Goal: Task Accomplishment & Management: Manage account settings

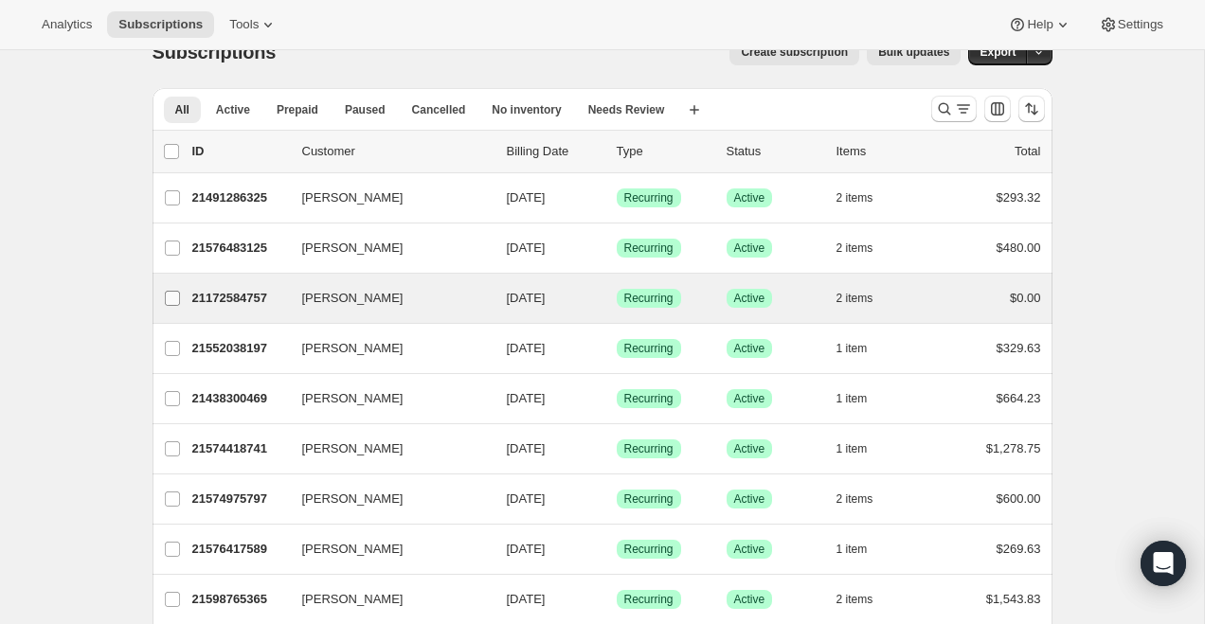
scroll to position [30, 0]
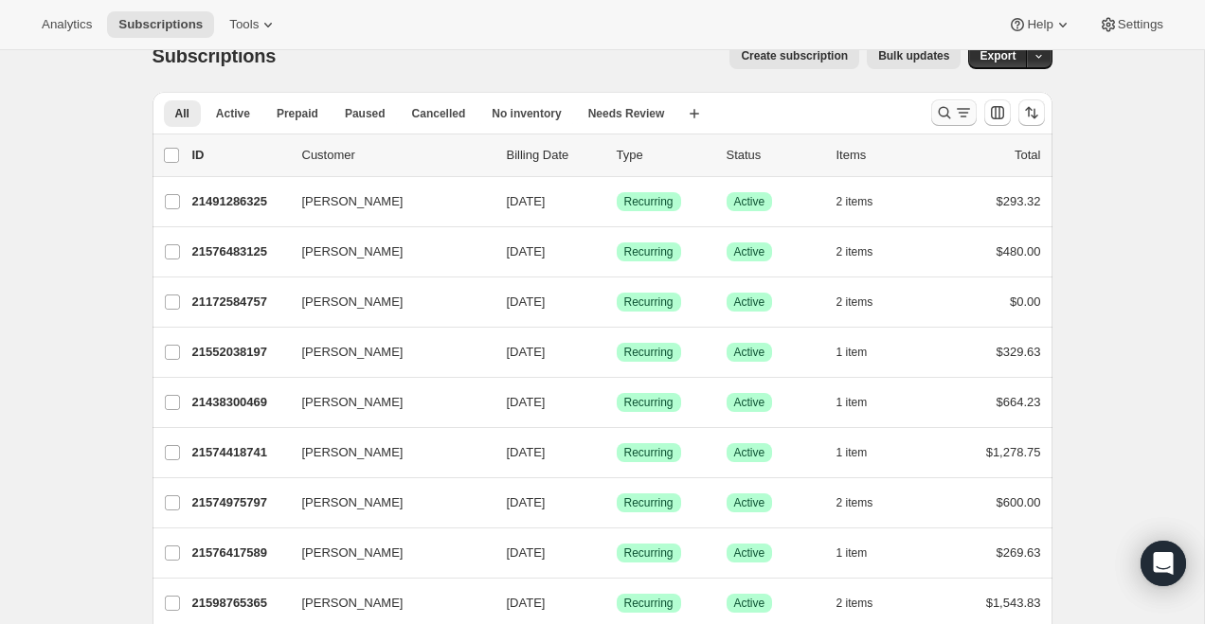
click at [947, 109] on icon "Search and filter results" at bounding box center [944, 112] width 19 height 19
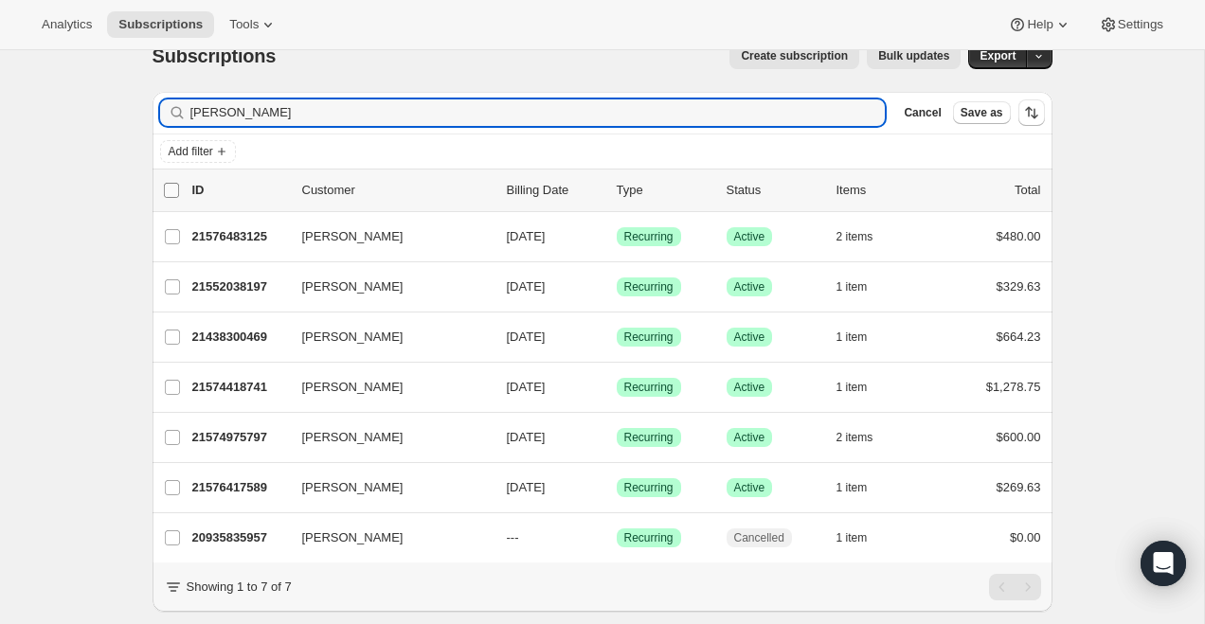
type input "jessica toma"
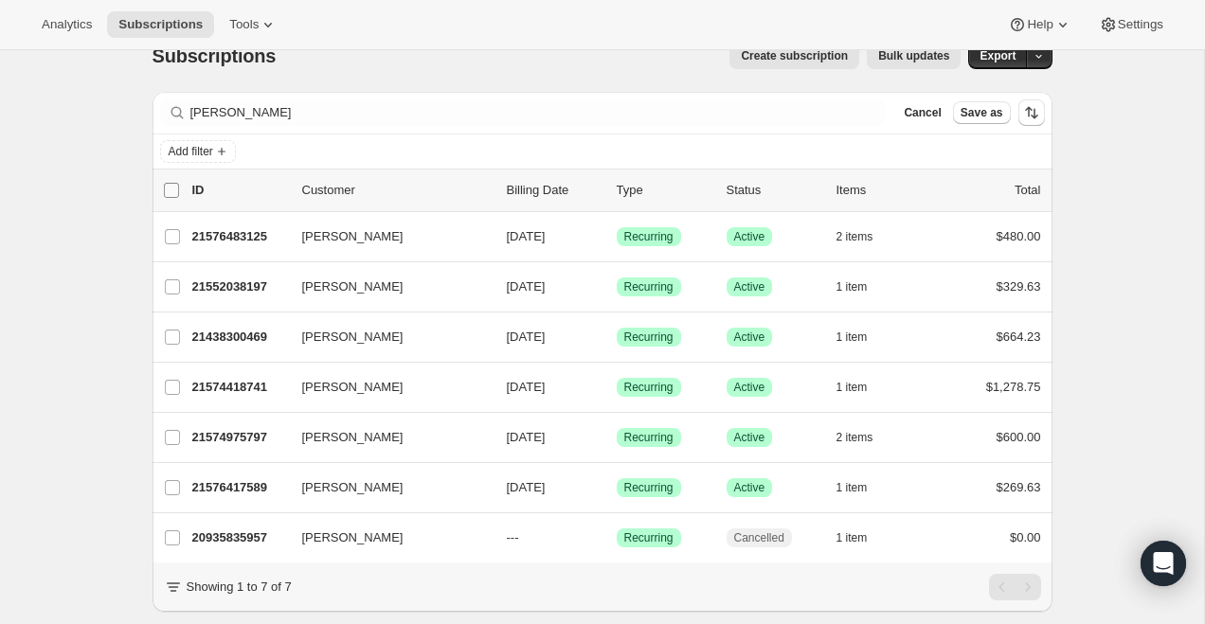
click at [172, 191] on input "0 selected" at bounding box center [171, 190] width 15 height 15
checkbox input "true"
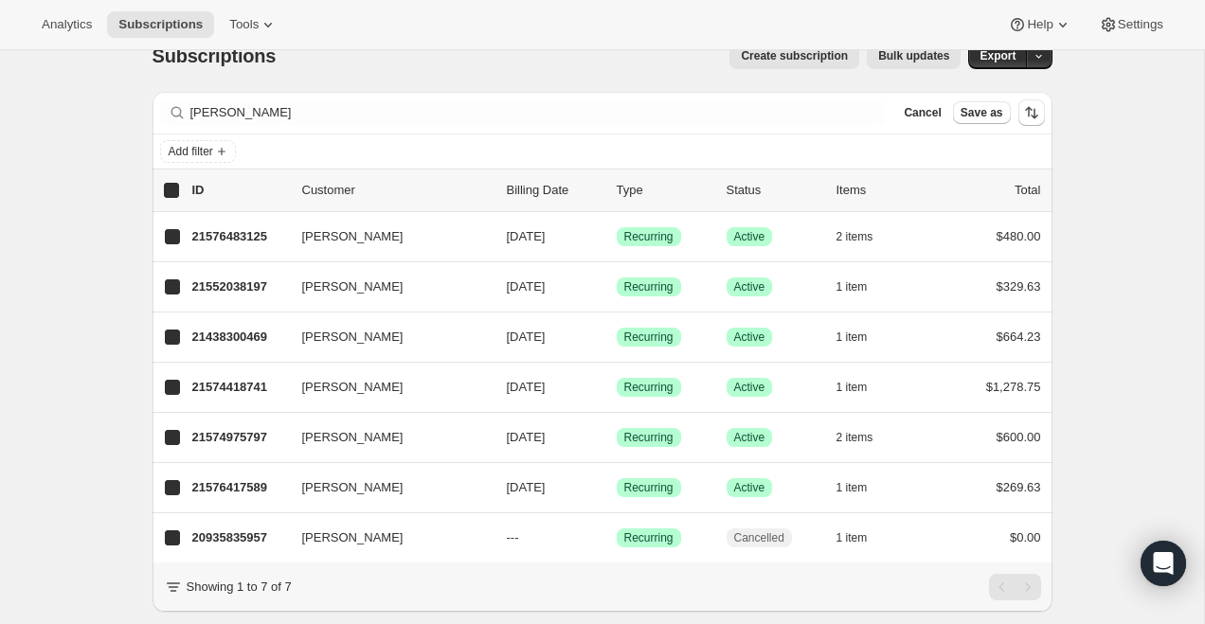
checkbox input "true"
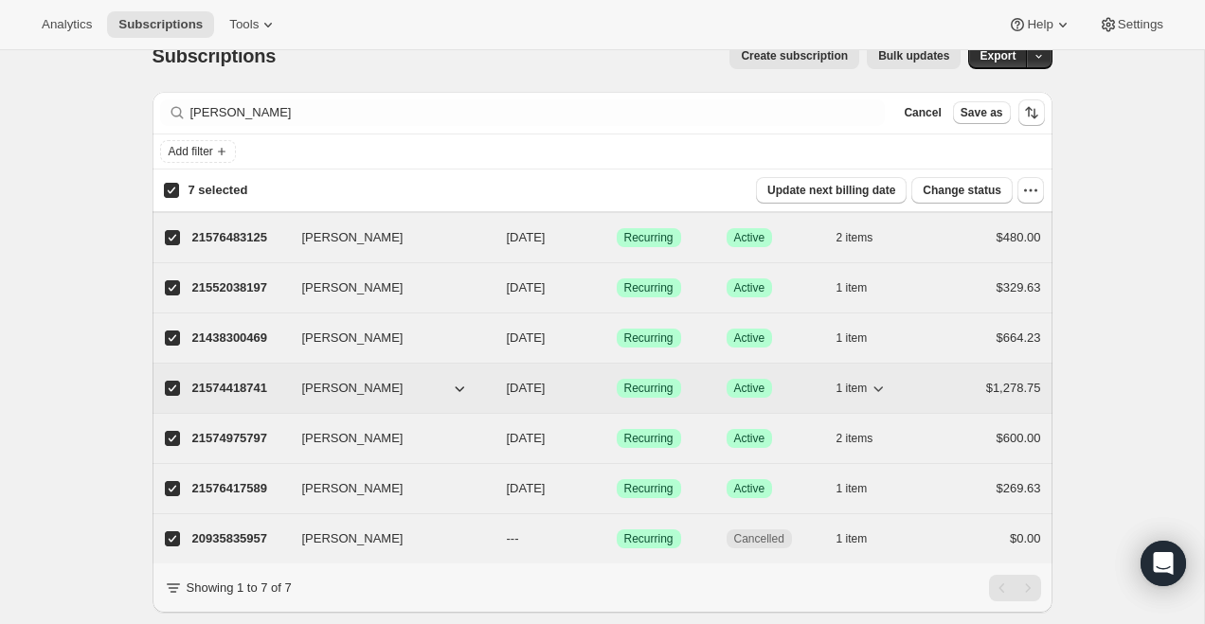
scroll to position [76, 0]
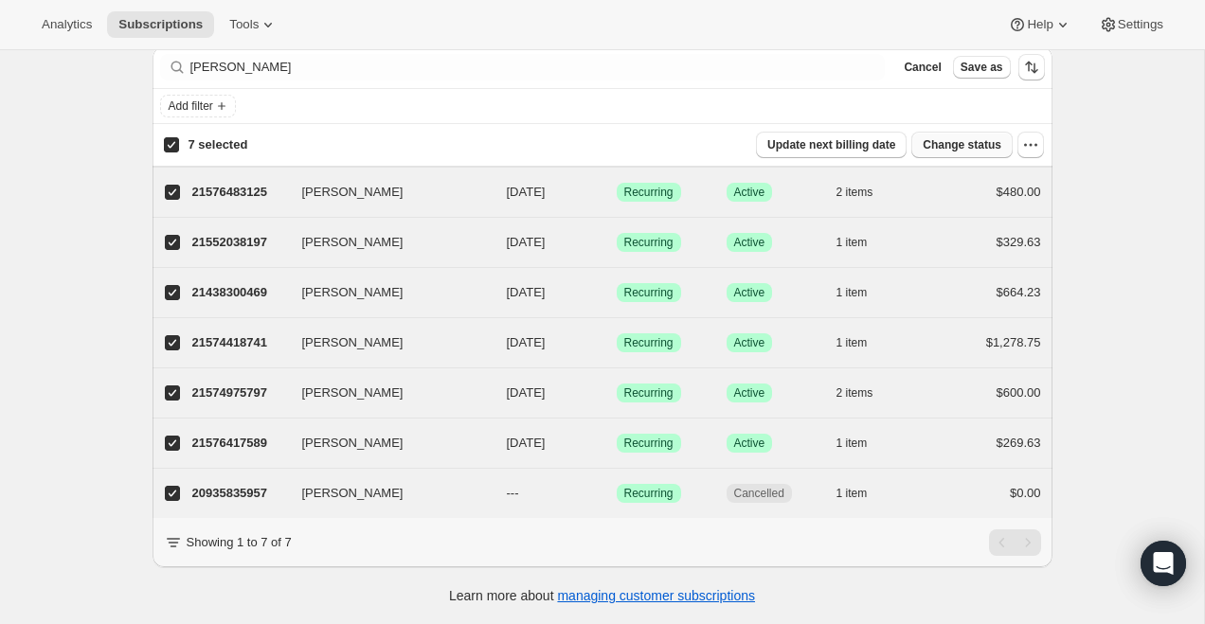
click at [995, 150] on span "Change status" at bounding box center [962, 144] width 79 height 15
select select "11"
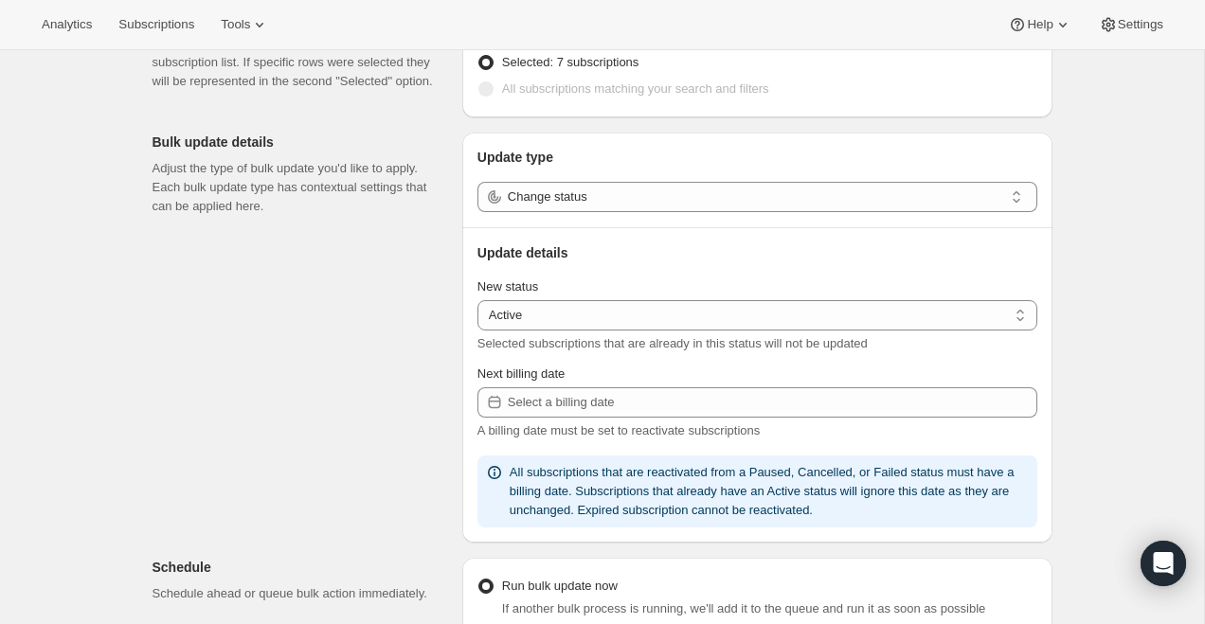
scroll to position [165, 0]
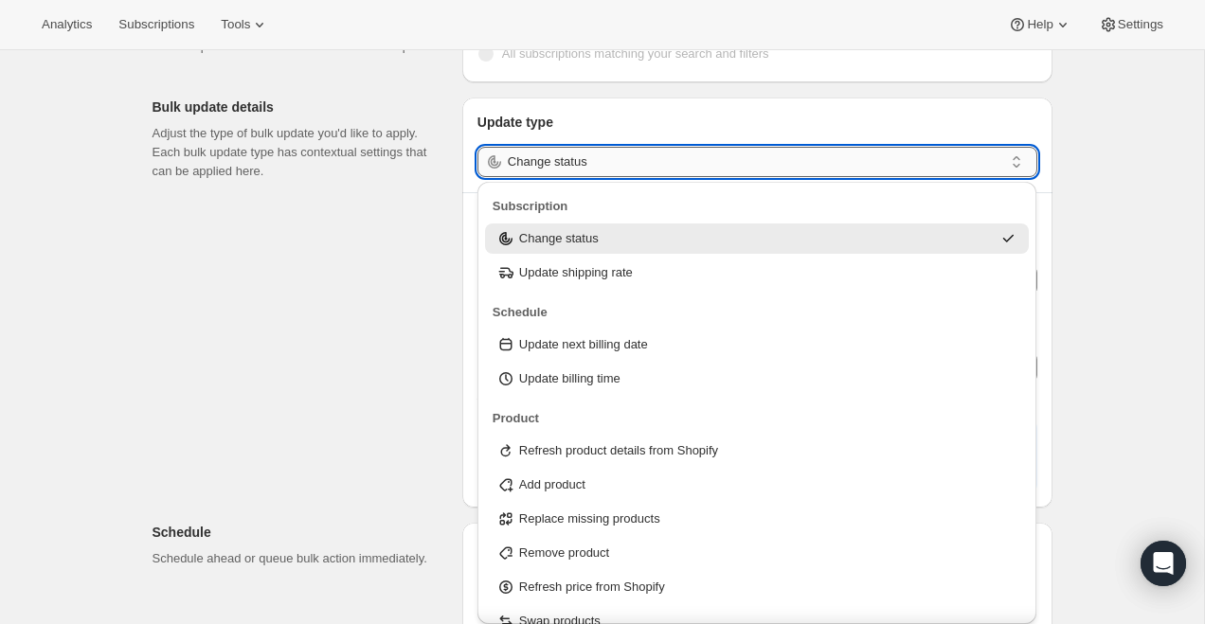
click at [594, 171] on input "Change status" at bounding box center [756, 162] width 496 height 30
click at [594, 162] on input "Change status" at bounding box center [756, 162] width 496 height 30
click at [612, 125] on p "Update type" at bounding box center [758, 122] width 560 height 19
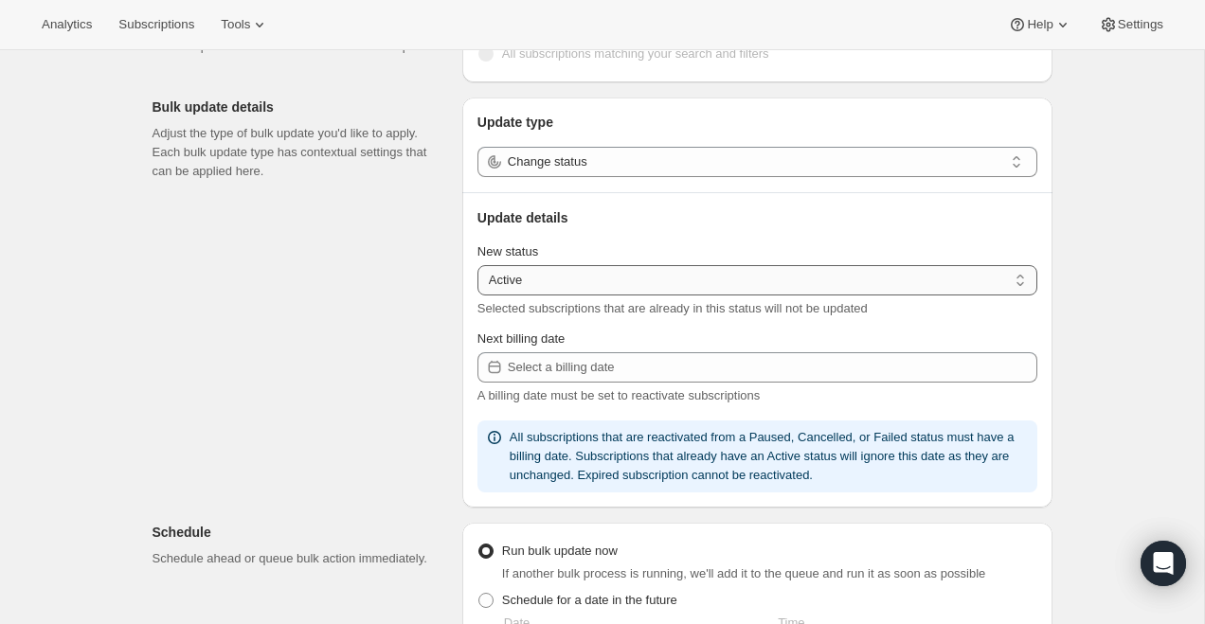
click at [541, 279] on select "Active Paused Cancelled" at bounding box center [758, 280] width 560 height 30
select select "cancelled"
click at [478, 265] on select "Active Paused Cancelled" at bounding box center [758, 280] width 560 height 30
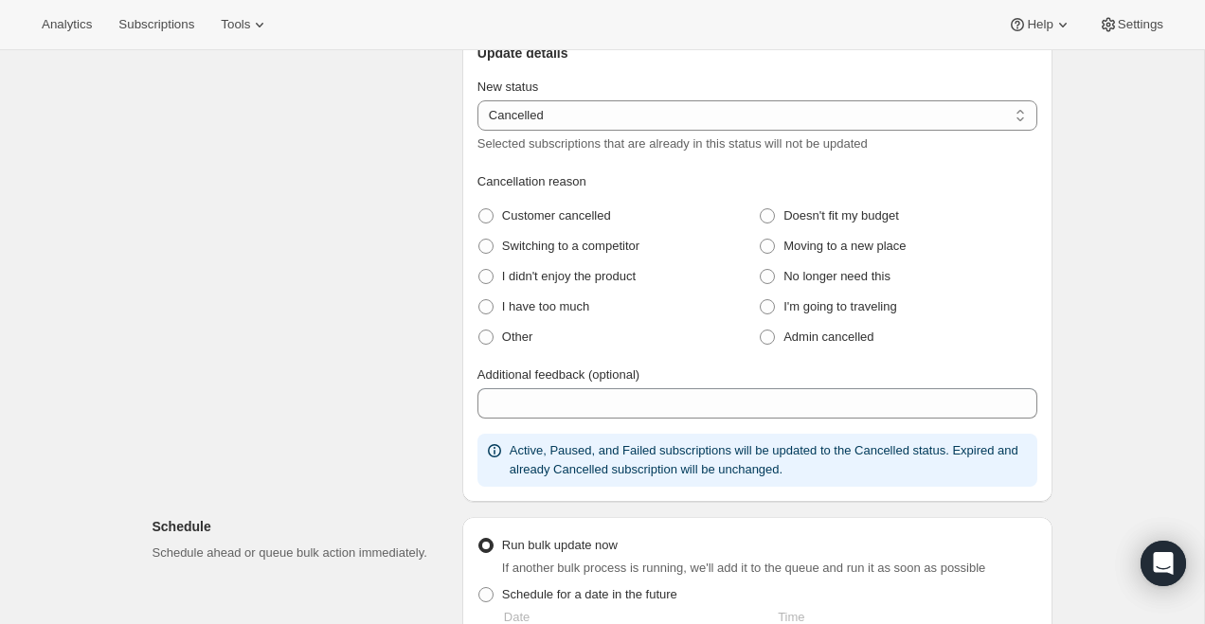
scroll to position [345, 0]
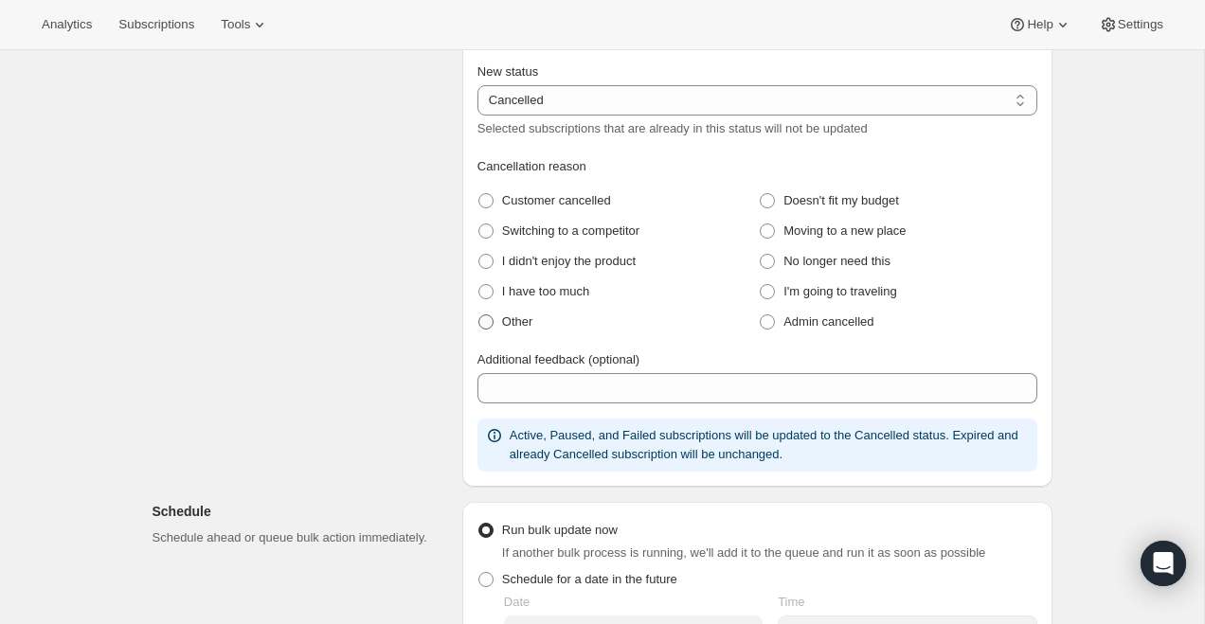
click at [530, 324] on span "Other" at bounding box center [517, 322] width 31 height 14
click at [479, 316] on input "Other" at bounding box center [479, 315] width 1 height 1
radio input "true"
click at [524, 369] on label "Additional feedback (optional)" at bounding box center [559, 360] width 162 height 19
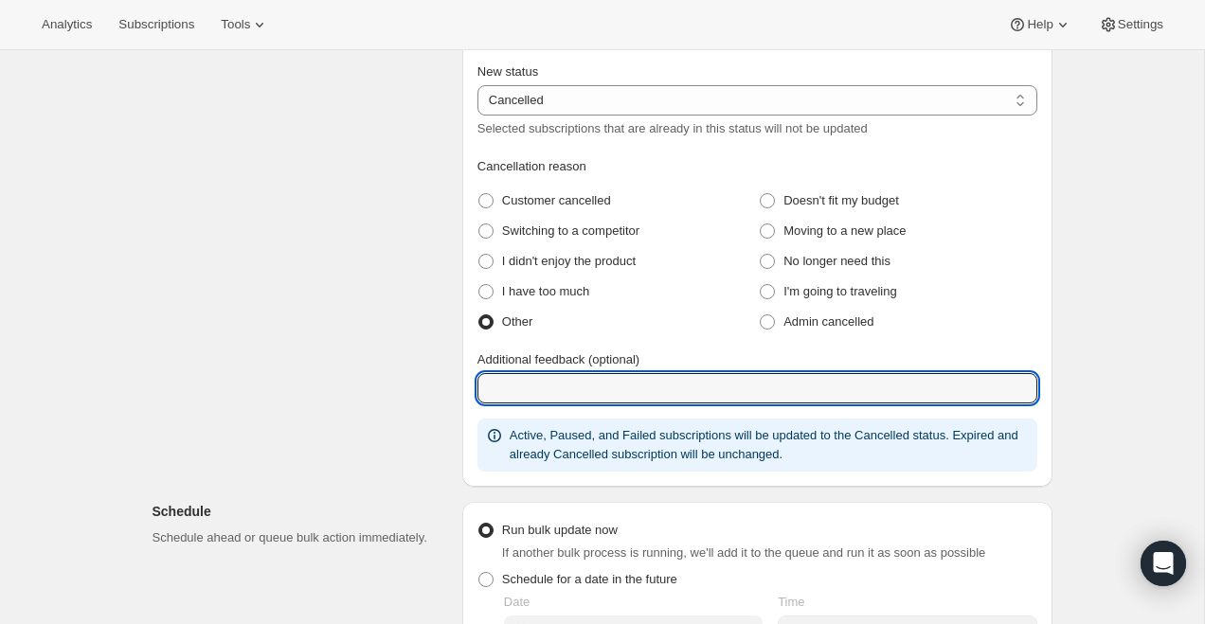
click at [524, 373] on input "Additional feedback (optional)" at bounding box center [758, 388] width 560 height 30
type input "Test Subscriptions"
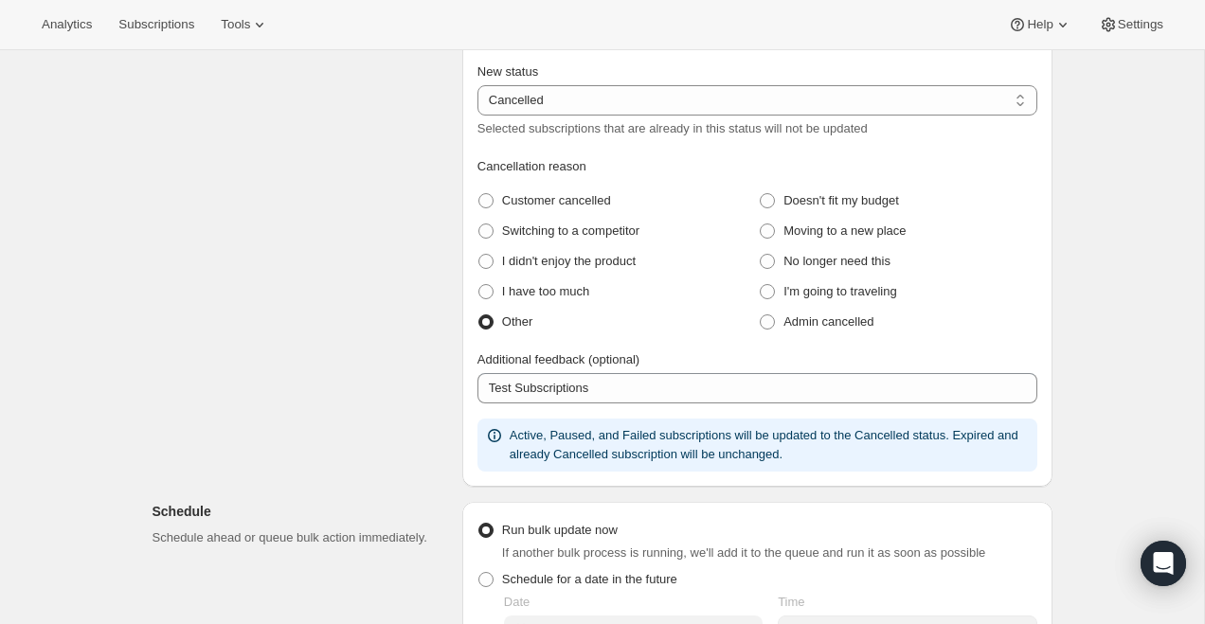
click at [264, 274] on div "Subscriptions to update Filters and selections can be applied from the subscrip…" at bounding box center [594, 445] width 915 height 1336
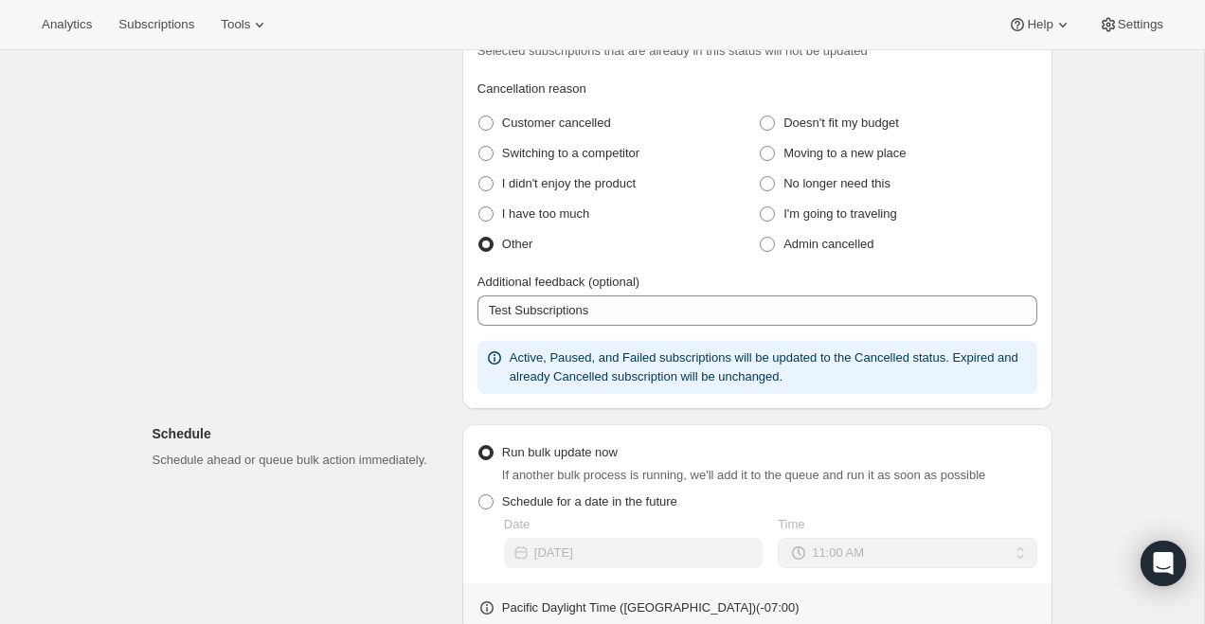
scroll to position [0, 0]
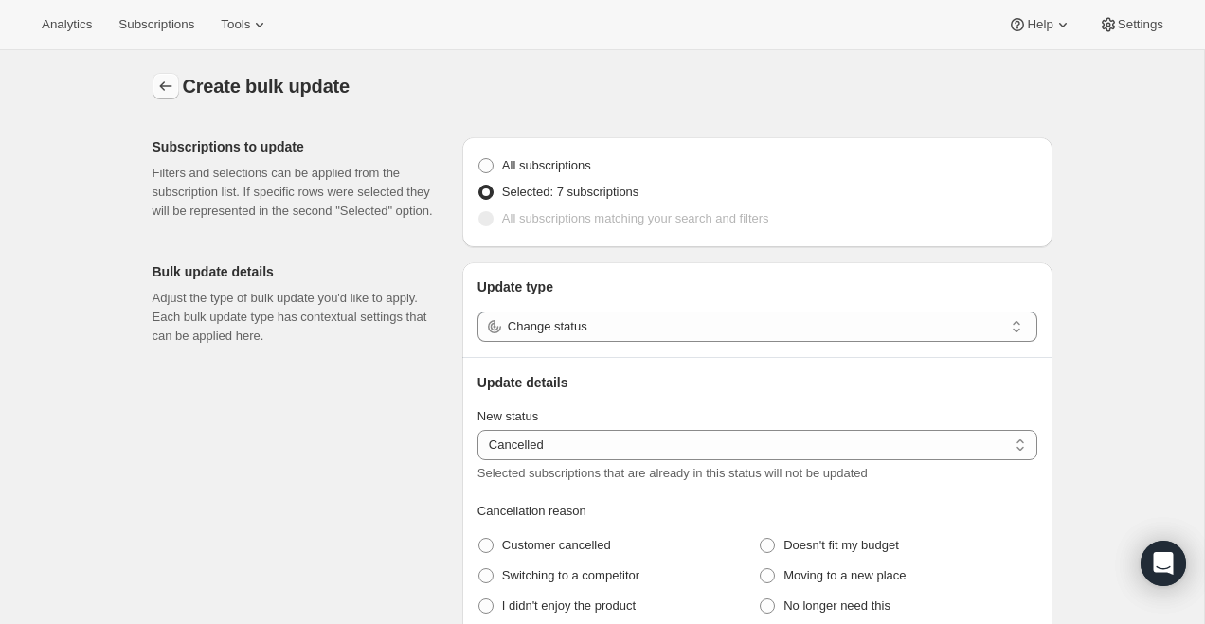
click at [169, 91] on icon "button" at bounding box center [165, 86] width 19 height 19
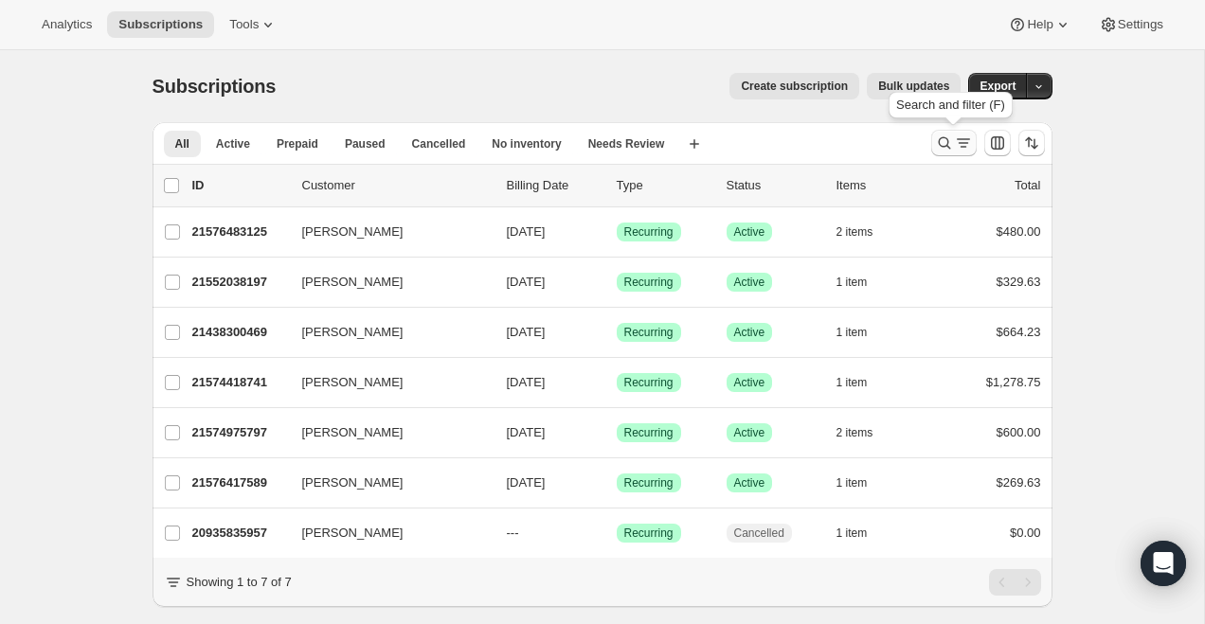
click at [962, 145] on icon "Search and filter results" at bounding box center [963, 143] width 19 height 19
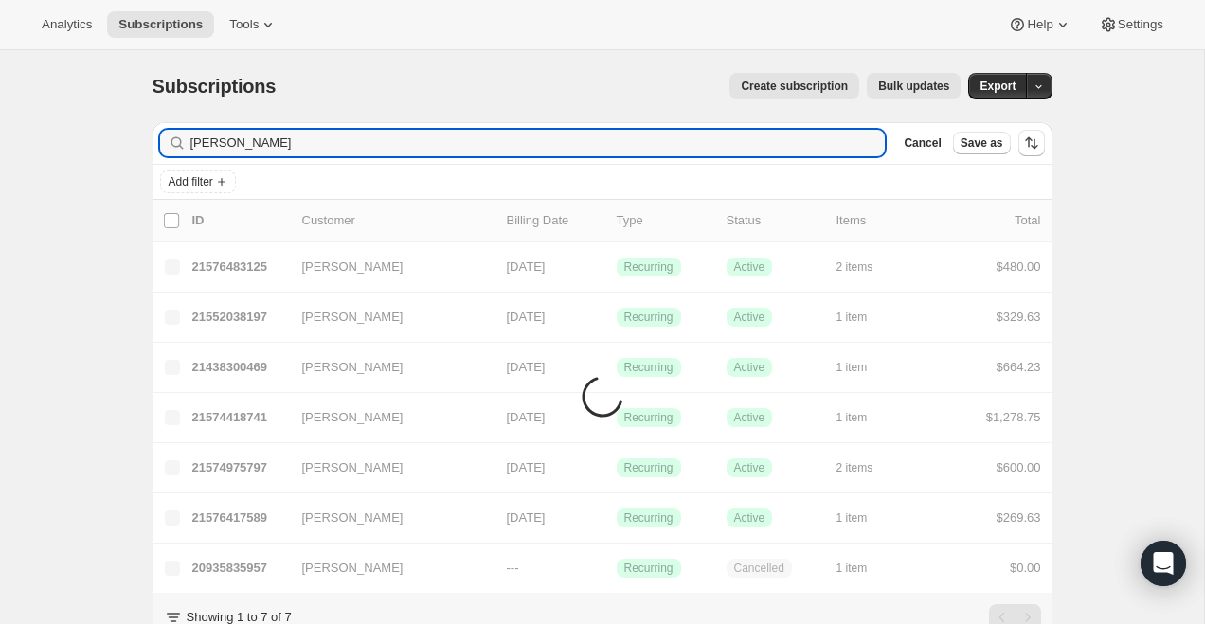
type input "jessica toma"
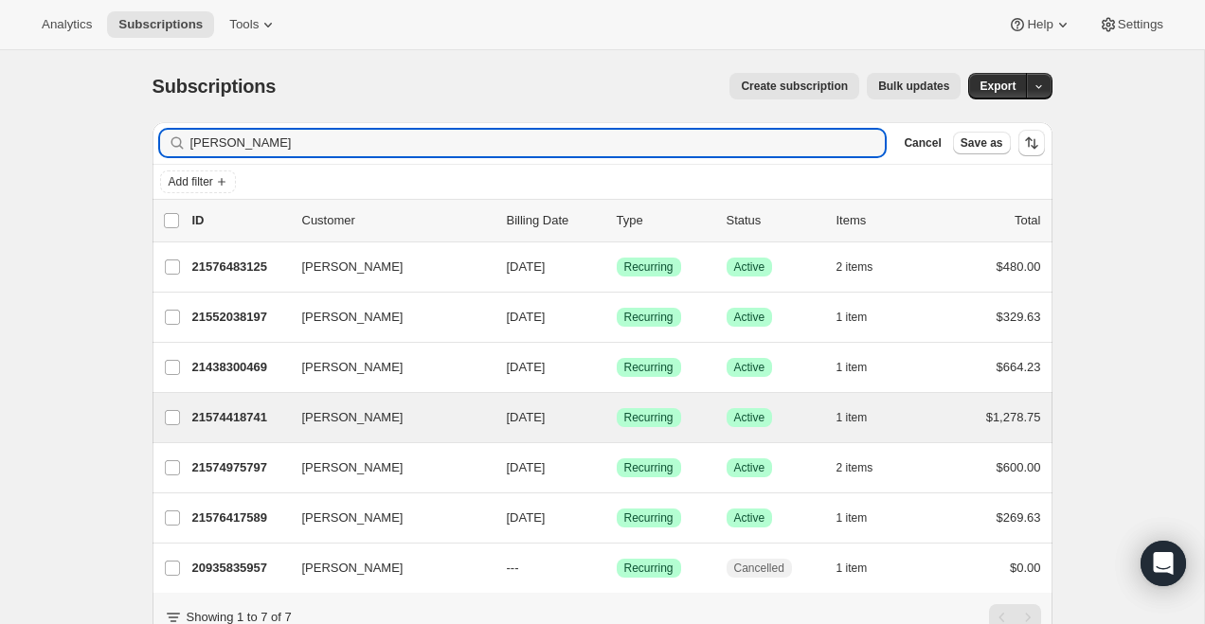
scroll to position [75, 0]
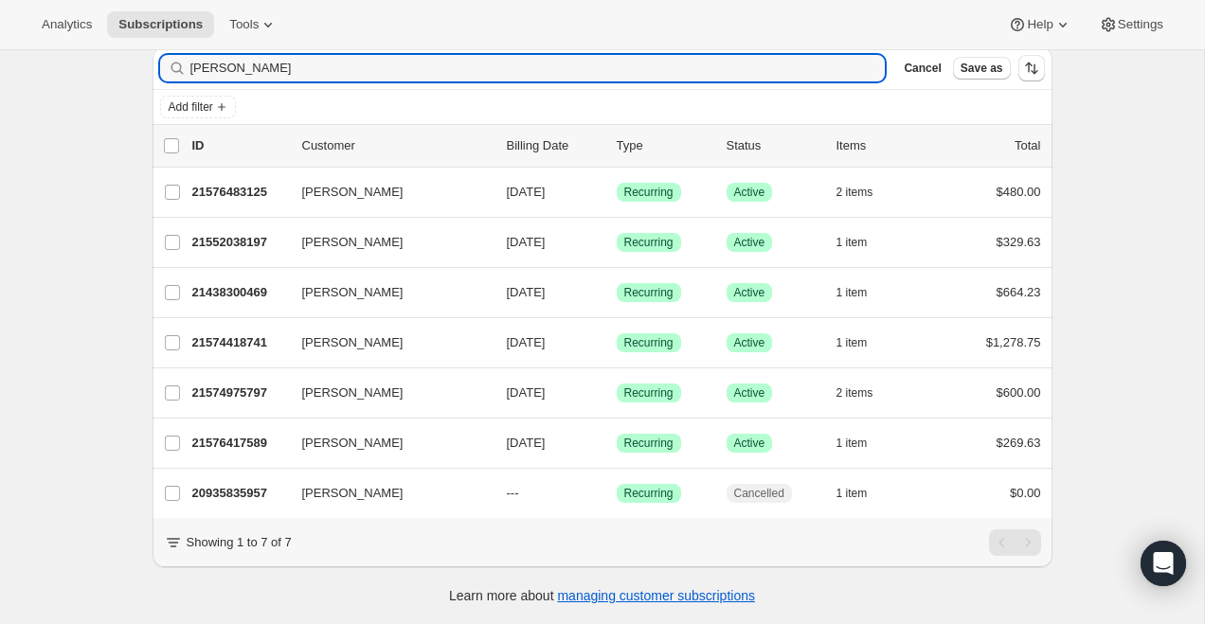
click at [180, 138] on div "list header ID Customer Billing Date Type Status Items Total" at bounding box center [602, 145] width 877 height 19
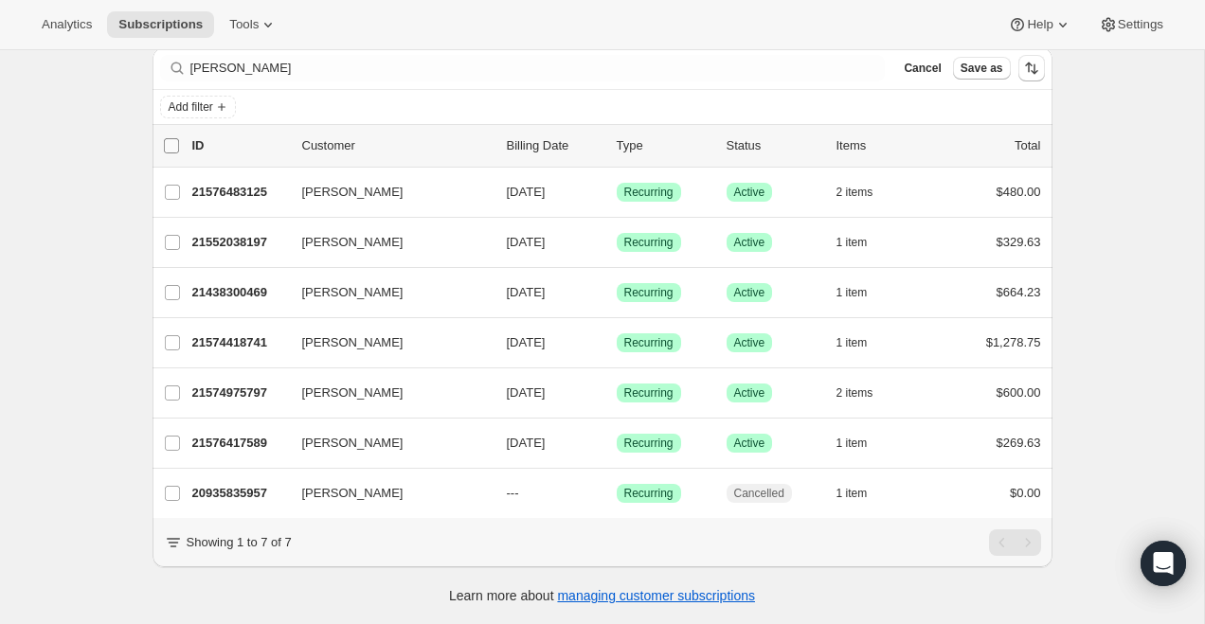
click at [172, 142] on input "0 selected" at bounding box center [171, 145] width 15 height 15
checkbox input "true"
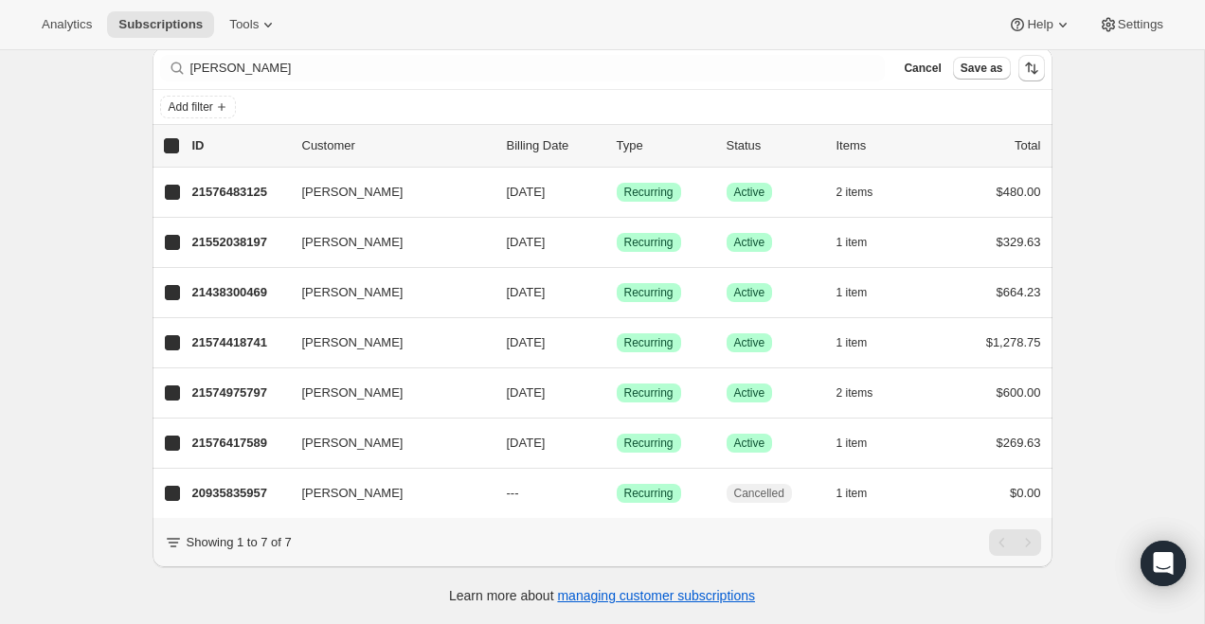
checkbox input "true"
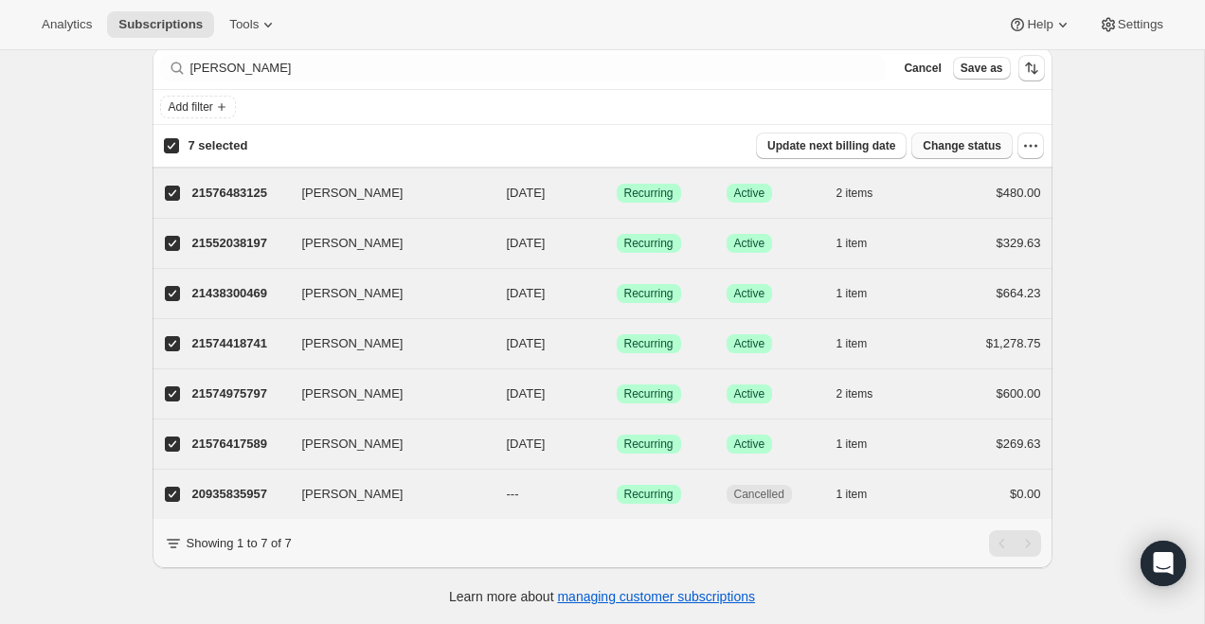
click at [923, 146] on span "Change status" at bounding box center [962, 145] width 79 height 15
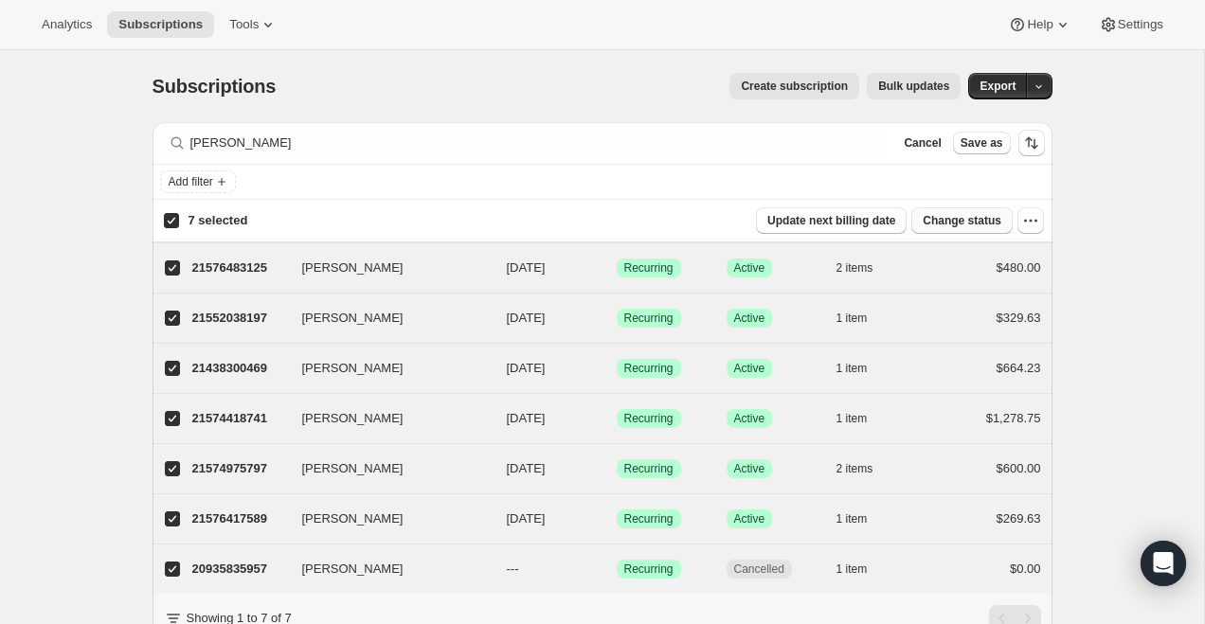
select select "11"
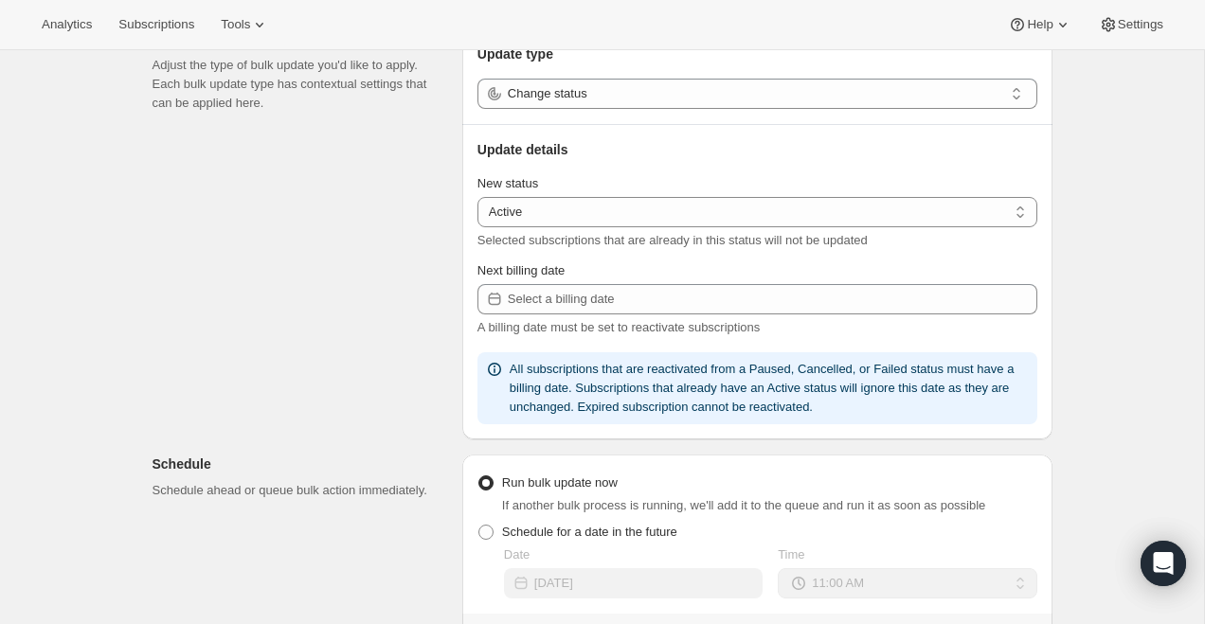
scroll to position [197, 0]
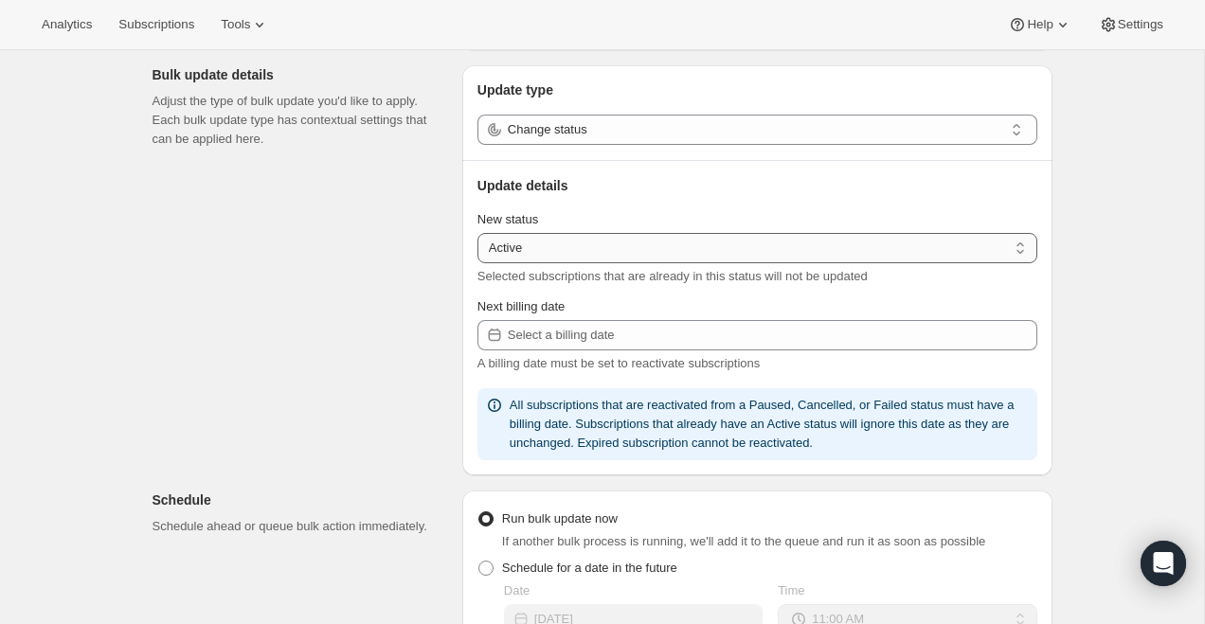
click at [544, 244] on select "Active Paused Cancelled" at bounding box center [758, 248] width 560 height 30
select select "cancelled"
click at [478, 233] on select "Active Paused Cancelled" at bounding box center [758, 248] width 560 height 30
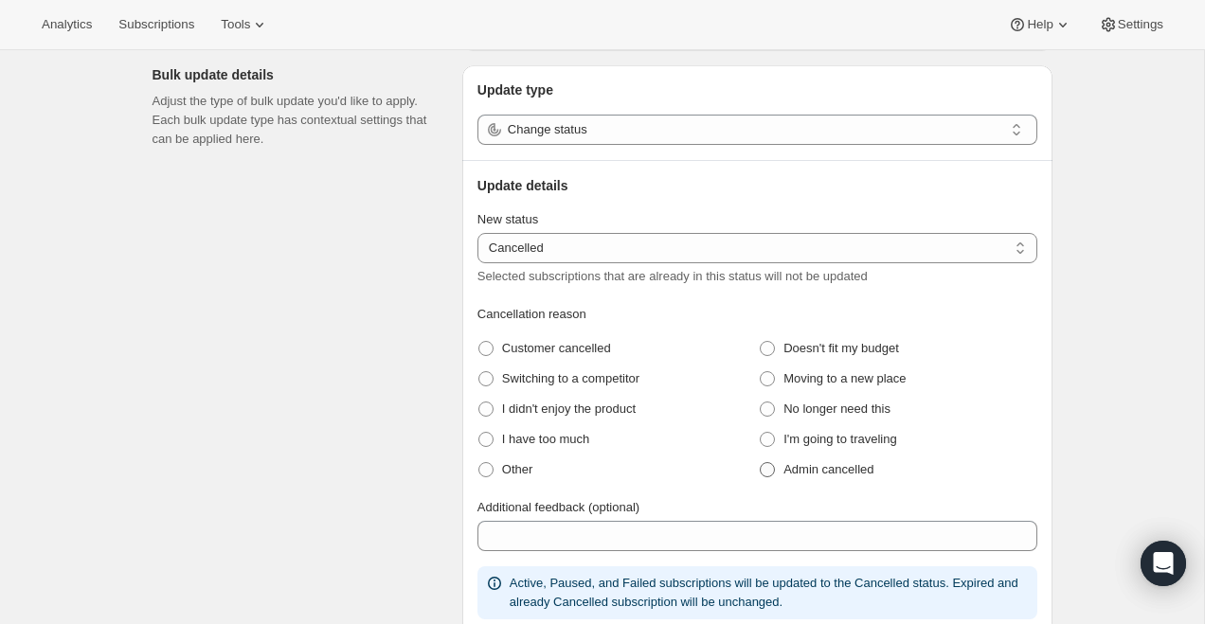
click at [804, 467] on span "Admin cancelled" at bounding box center [829, 469] width 90 height 14
click at [761, 463] on cancelled "Admin cancelled" at bounding box center [760, 462] width 1 height 1
radio cancelled "true"
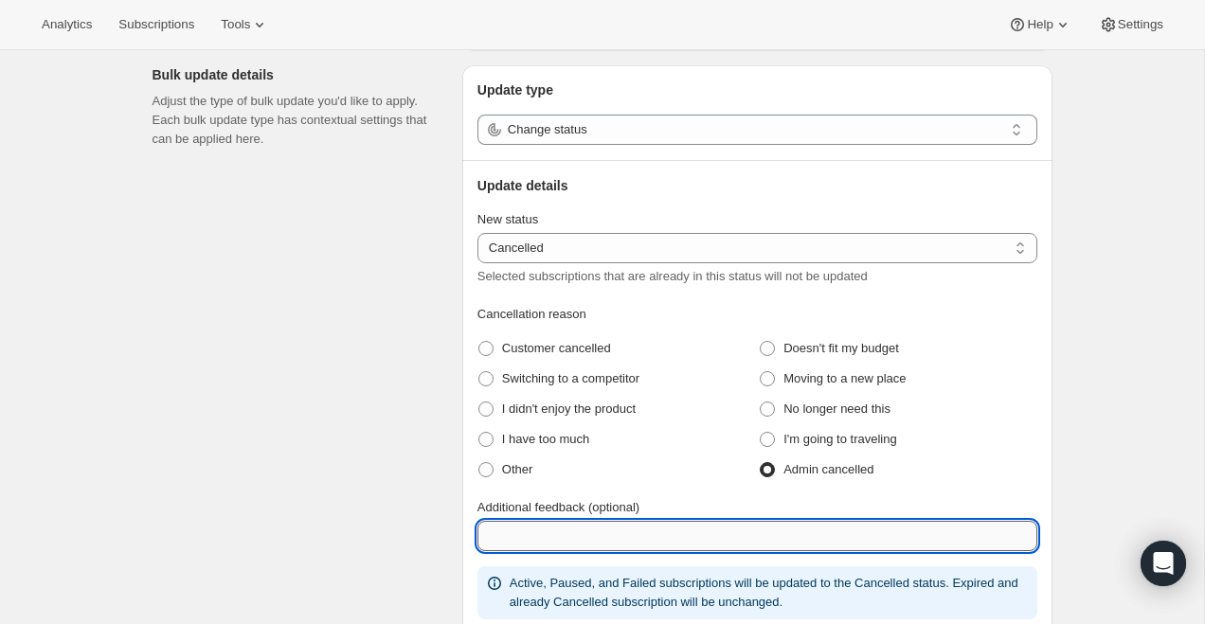
click at [633, 533] on input "Additional feedback (optional)" at bounding box center [758, 536] width 560 height 30
type input "test subscriptions"
click at [375, 448] on div "Subscriptions to update Filters and selections can be applied from the subscrip…" at bounding box center [594, 593] width 915 height 1336
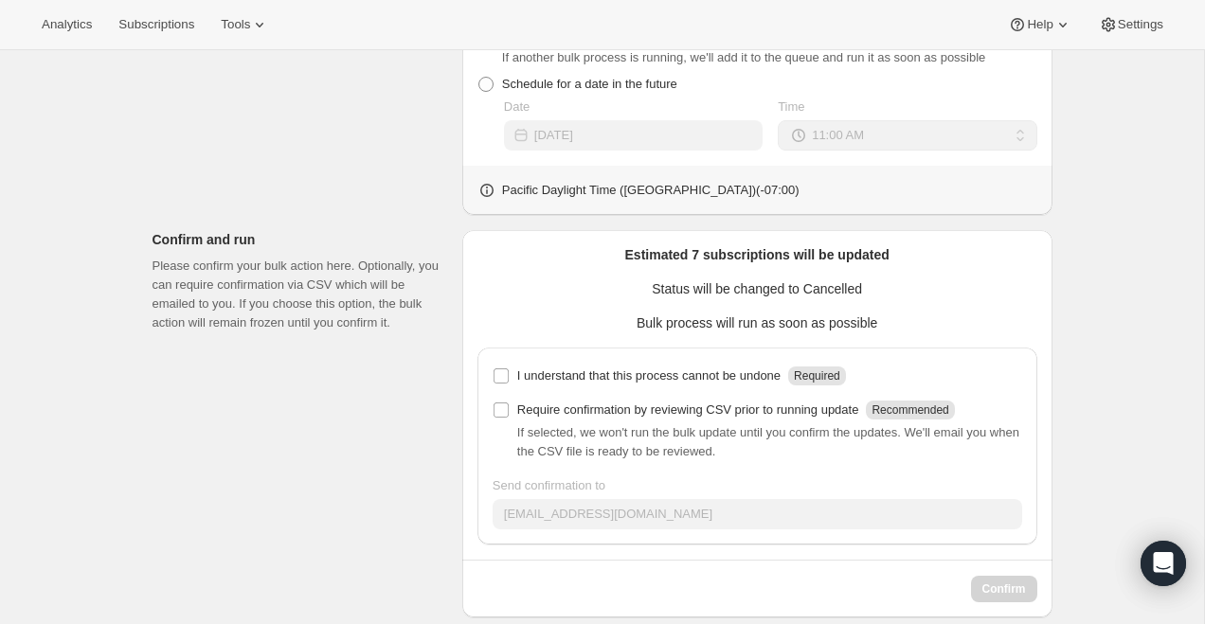
scroll to position [864, 0]
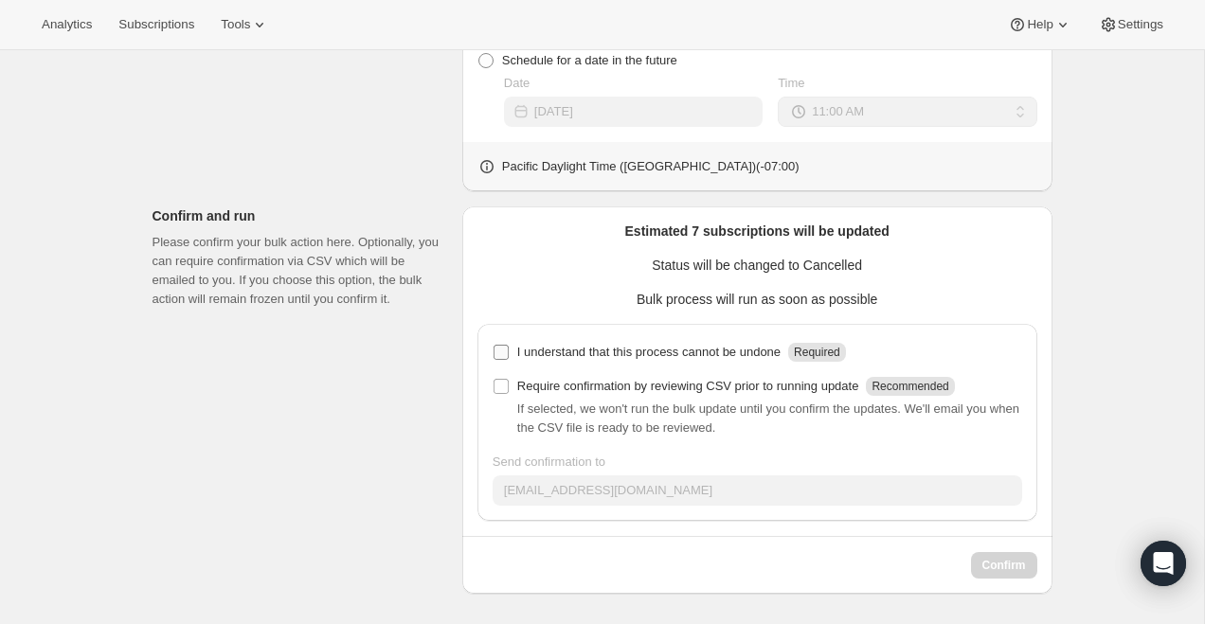
click at [573, 357] on p "I understand that this process cannot be undone" at bounding box center [648, 352] width 263 height 19
click at [509, 357] on input "I understand that this process cannot be undone Required" at bounding box center [501, 352] width 15 height 15
checkbox input "true"
click at [581, 388] on p "Require confirmation by reviewing CSV prior to running update" at bounding box center [688, 386] width 342 height 19
click at [509, 388] on input "Require confirmation by reviewing CSV prior to running update Recommended" at bounding box center [501, 386] width 15 height 15
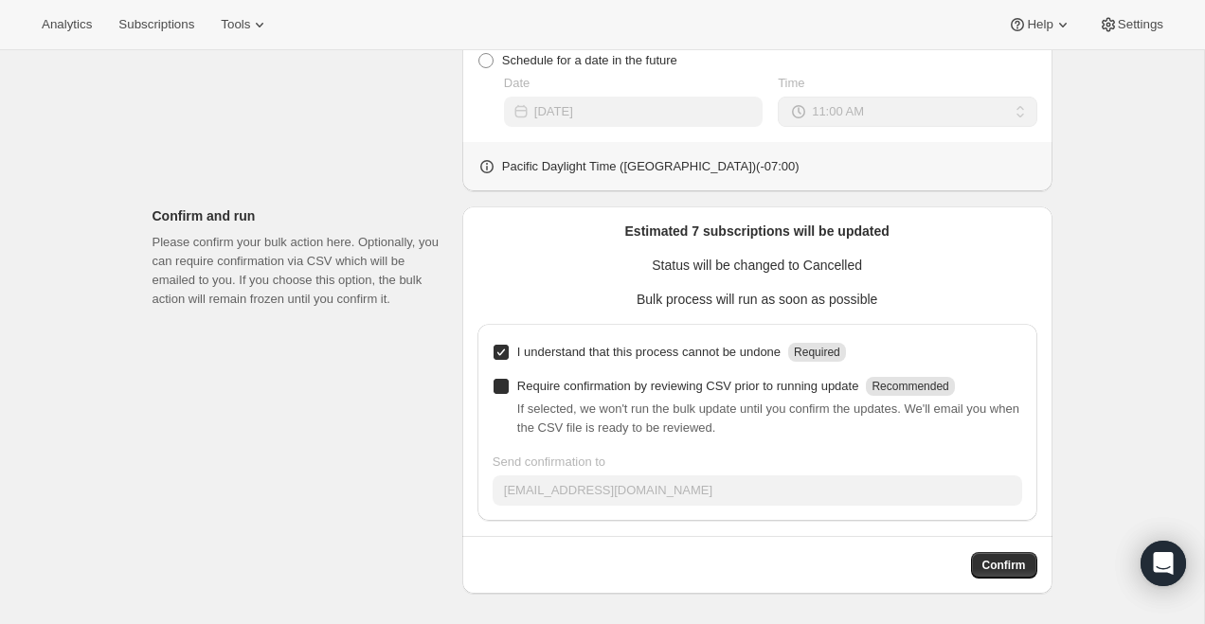
checkbox input "true"
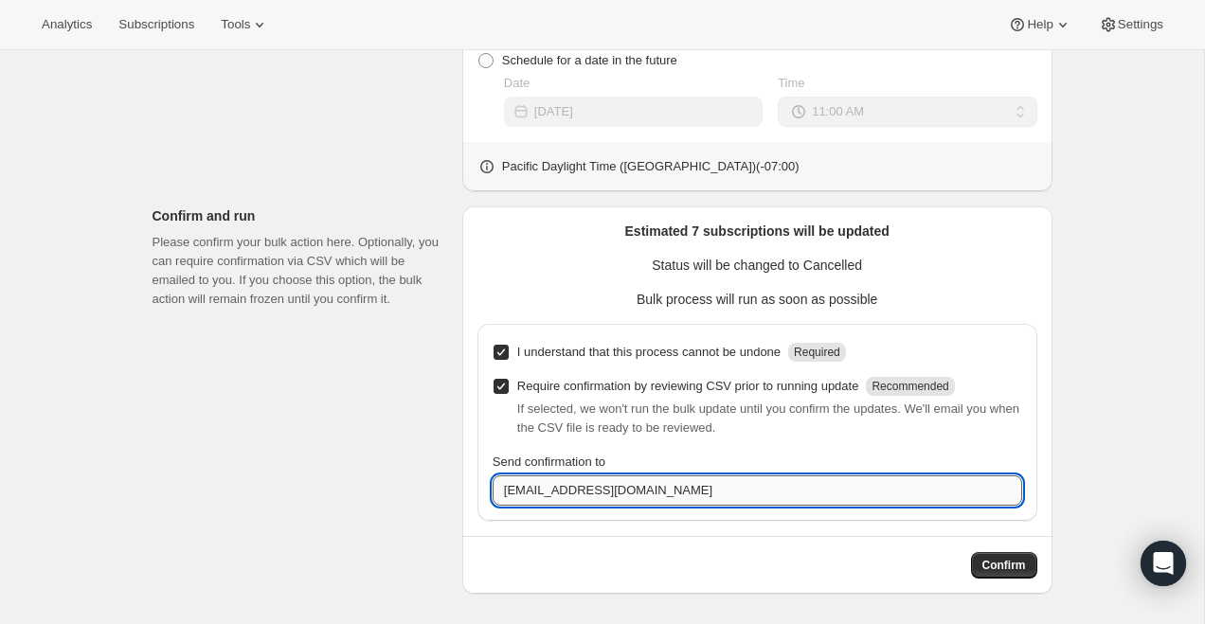
click at [576, 488] on input "customercare@silveroak.com" at bounding box center [758, 491] width 530 height 30
type input "[EMAIL_ADDRESS][DOMAIN_NAME]"
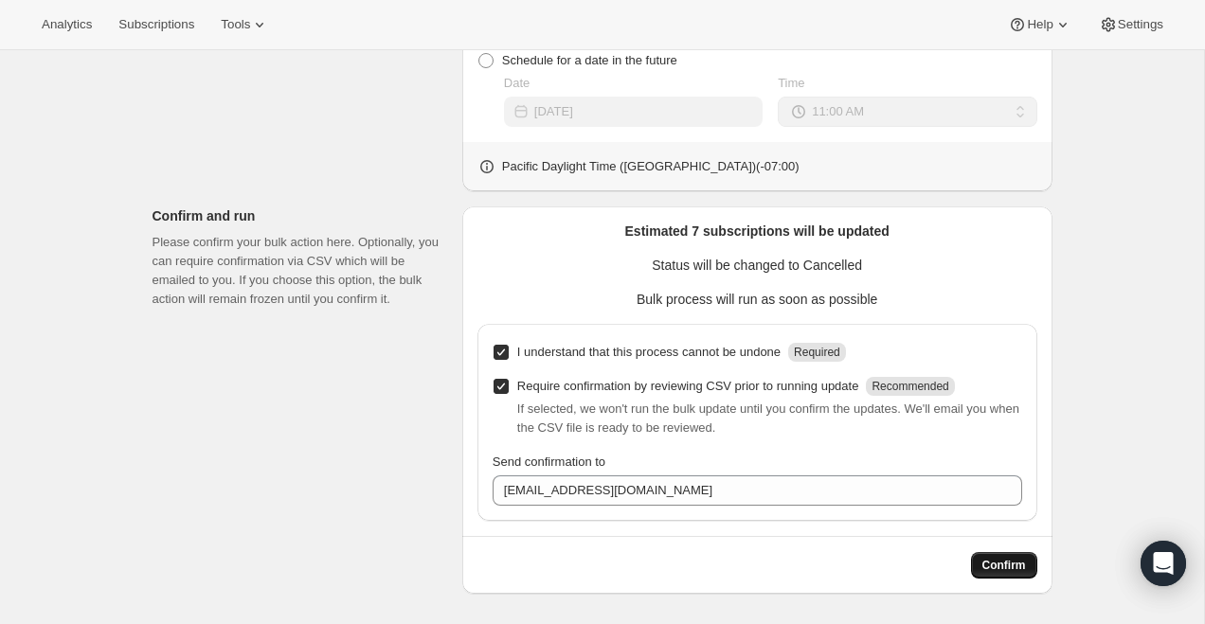
click at [1009, 563] on span "Confirm" at bounding box center [1005, 565] width 44 height 15
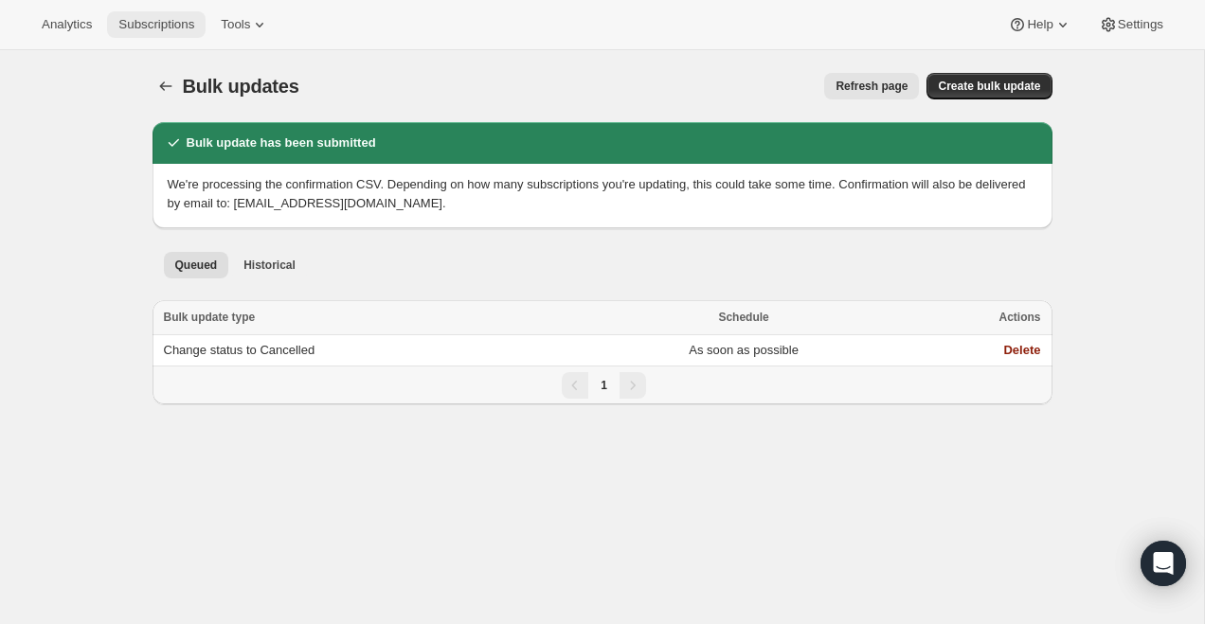
click at [173, 21] on span "Subscriptions" at bounding box center [156, 24] width 76 height 15
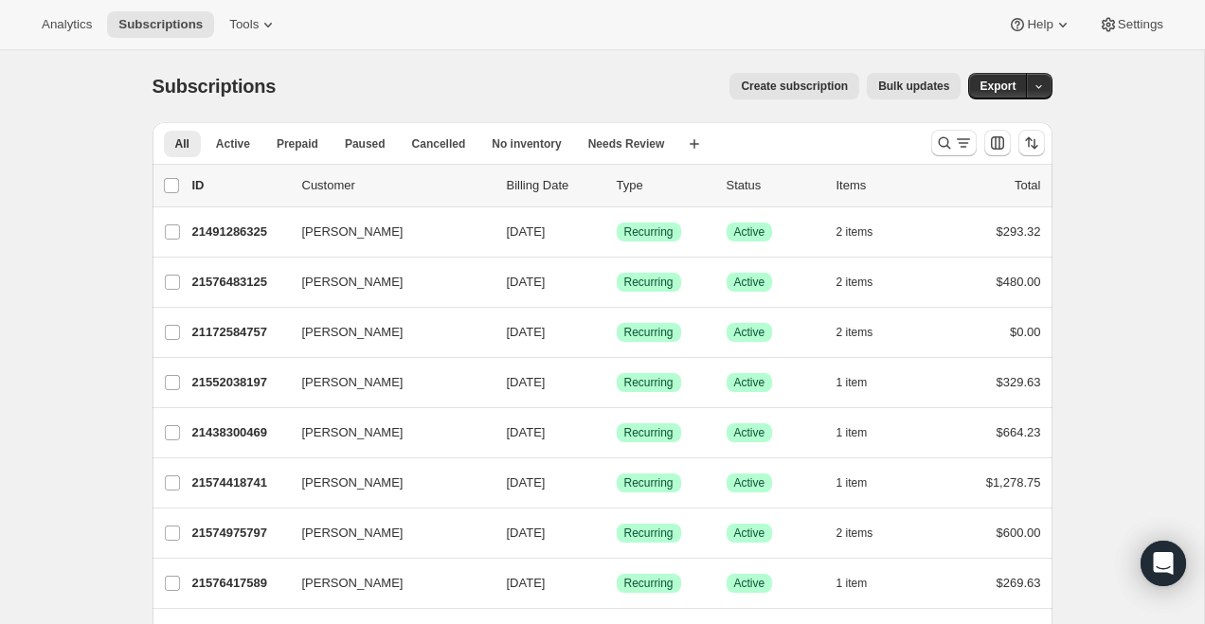
scroll to position [391, 0]
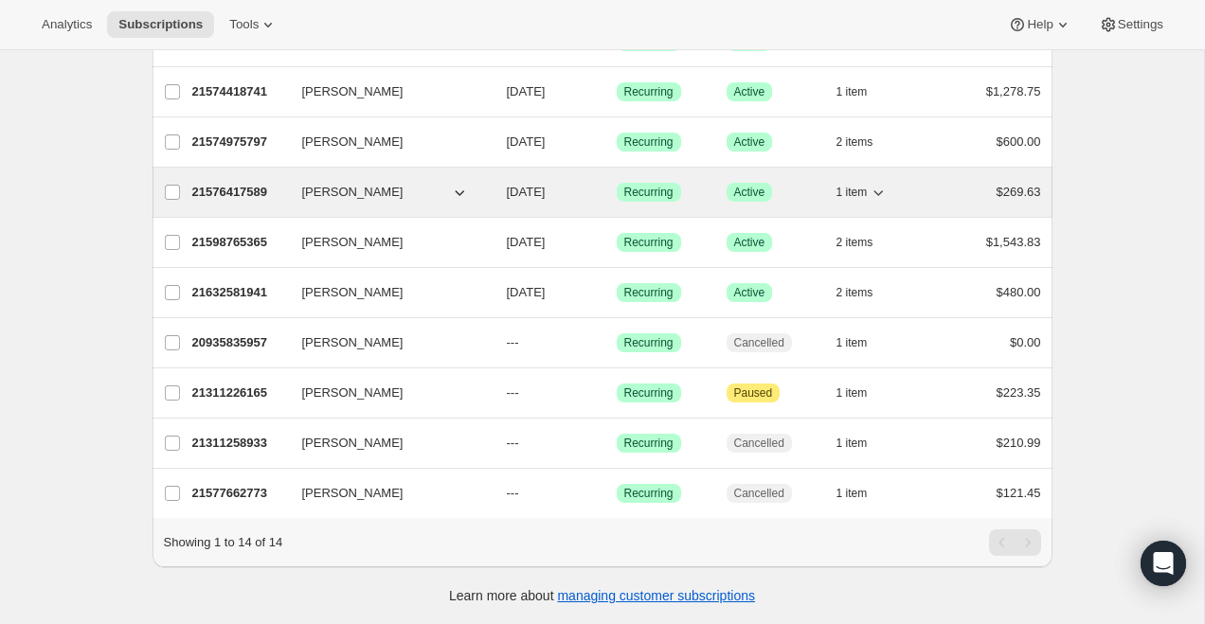
click at [353, 198] on span "[PERSON_NAME]" at bounding box center [352, 192] width 101 height 19
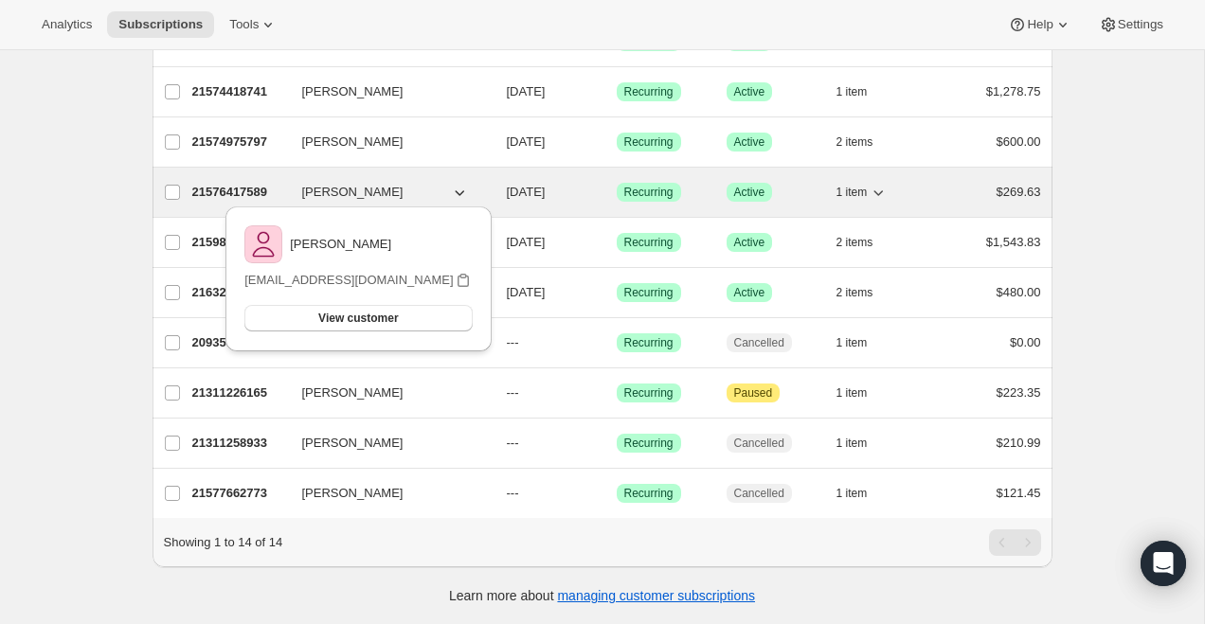
click at [232, 192] on p "21576417589" at bounding box center [239, 192] width 95 height 19
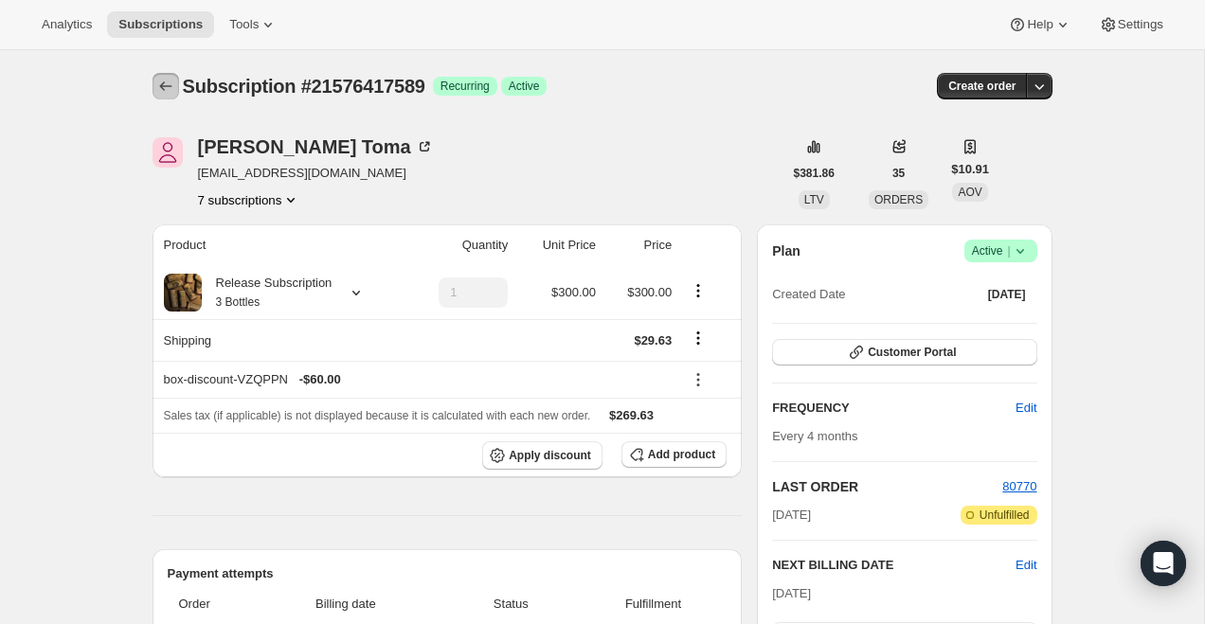
click at [159, 85] on icon "Subscriptions" at bounding box center [165, 86] width 19 height 19
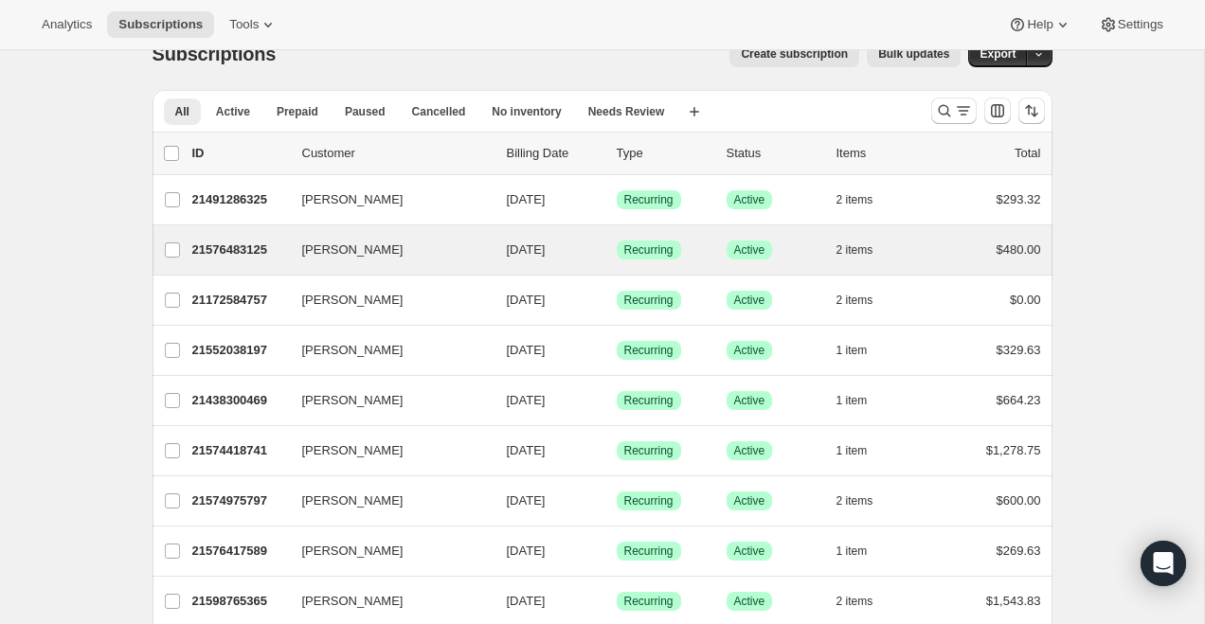
scroll to position [44, 0]
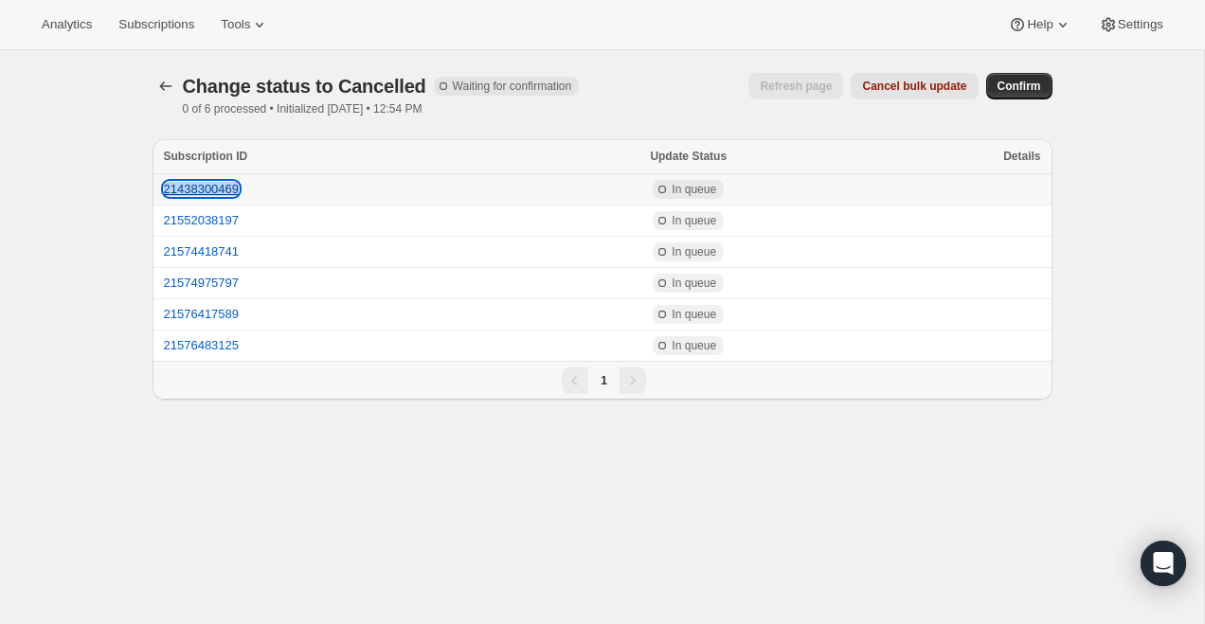
click at [215, 190] on button "21438300469" at bounding box center [202, 189] width 76 height 14
click at [220, 223] on button "21552038197" at bounding box center [202, 220] width 76 height 14
click at [203, 258] on button "21574418741" at bounding box center [202, 251] width 76 height 14
click at [201, 282] on button "21574975797" at bounding box center [202, 283] width 76 height 14
click at [190, 316] on button "21576417589" at bounding box center [202, 314] width 76 height 14
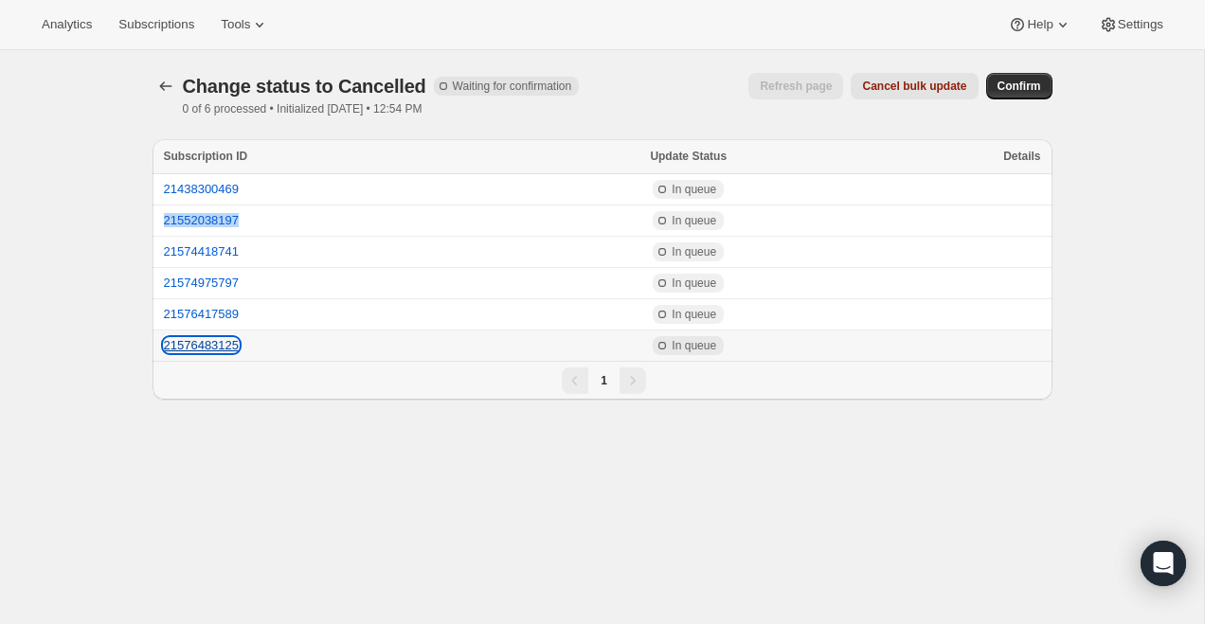
click at [219, 352] on button "21576483125" at bounding box center [202, 345] width 76 height 14
click at [1021, 85] on span "Confirm" at bounding box center [1020, 86] width 44 height 15
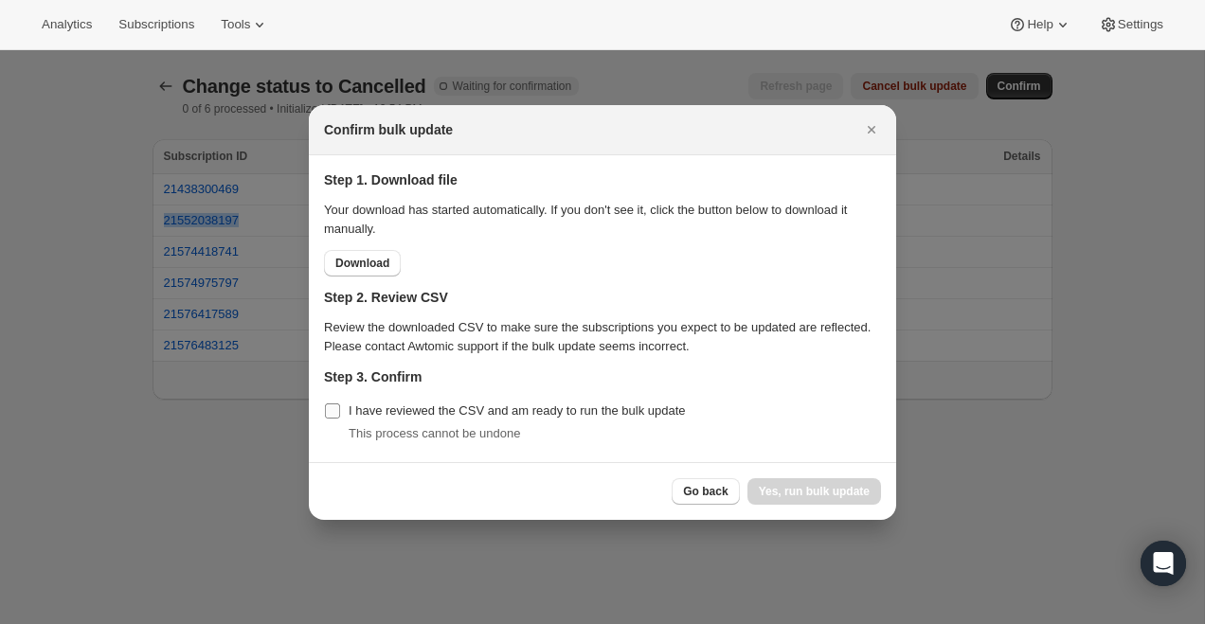
click at [335, 412] on input "I have reviewed the CSV and am ready to run the bulk update" at bounding box center [332, 411] width 15 height 15
checkbox input "true"
click at [818, 504] on div "Go back Yes, run bulk update" at bounding box center [602, 491] width 587 height 58
click at [818, 496] on span "Yes, run bulk update" at bounding box center [814, 491] width 111 height 15
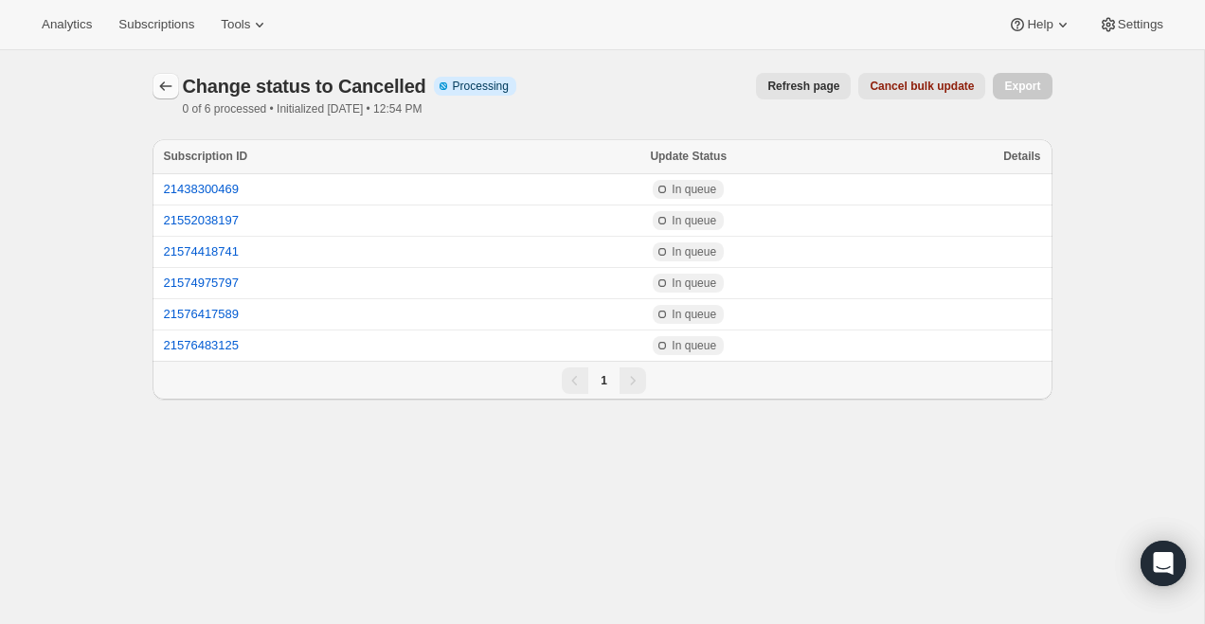
click at [176, 86] on button "button" at bounding box center [166, 86] width 27 height 27
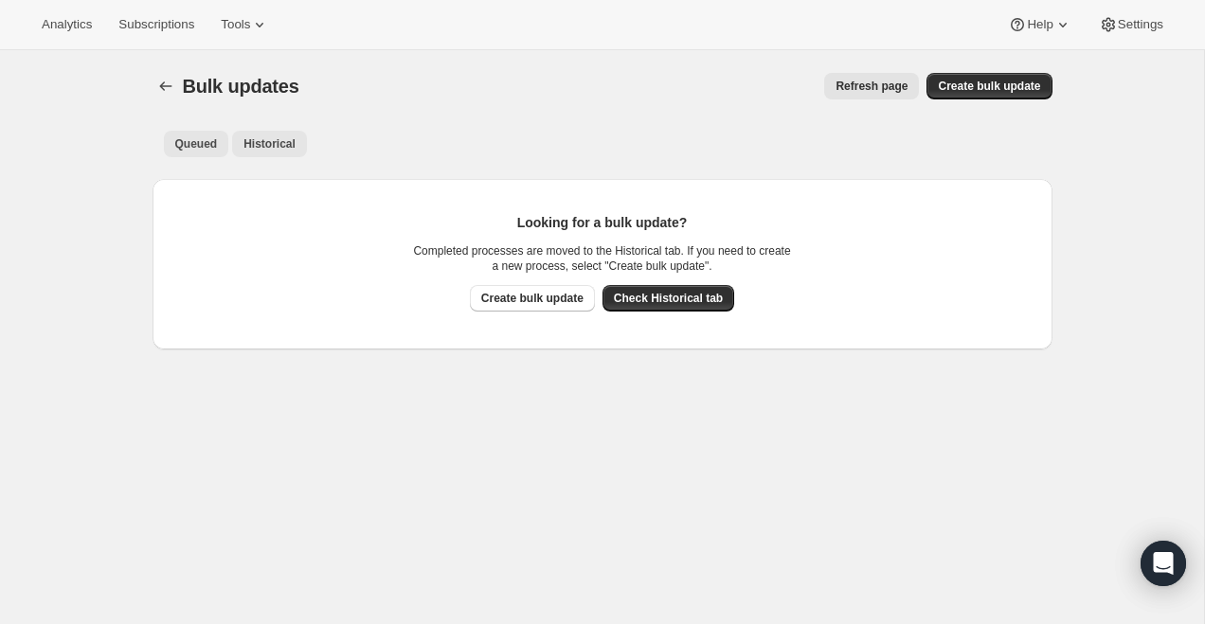
click at [268, 146] on span "Historical" at bounding box center [270, 143] width 52 height 15
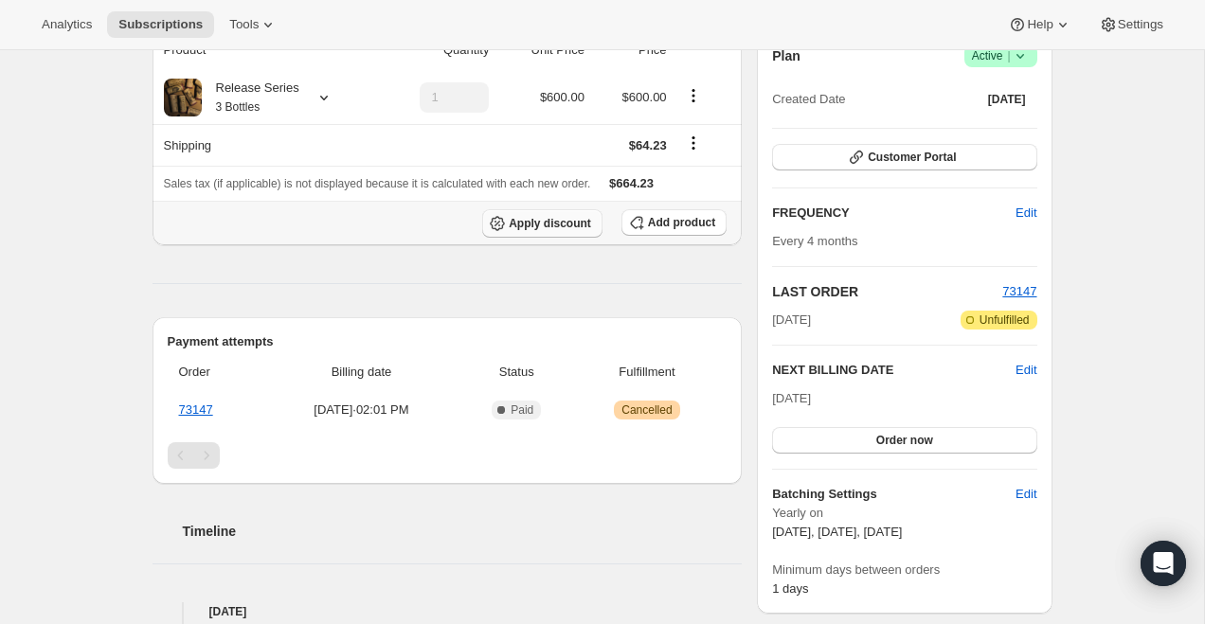
scroll to position [189, 0]
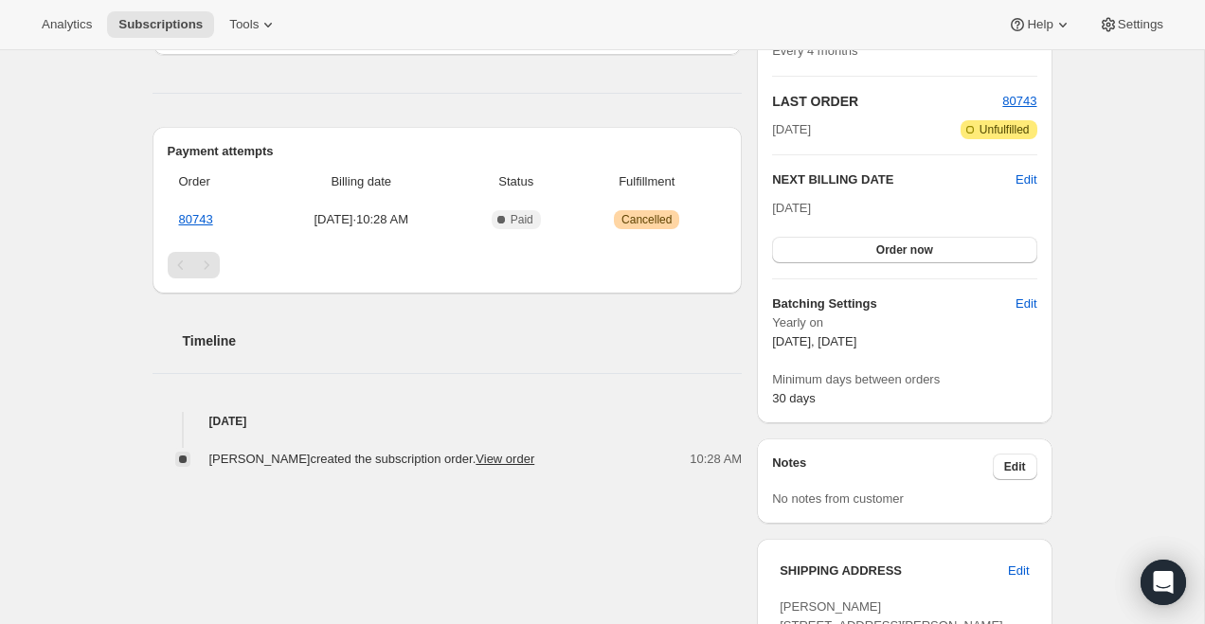
scroll to position [381, 0]
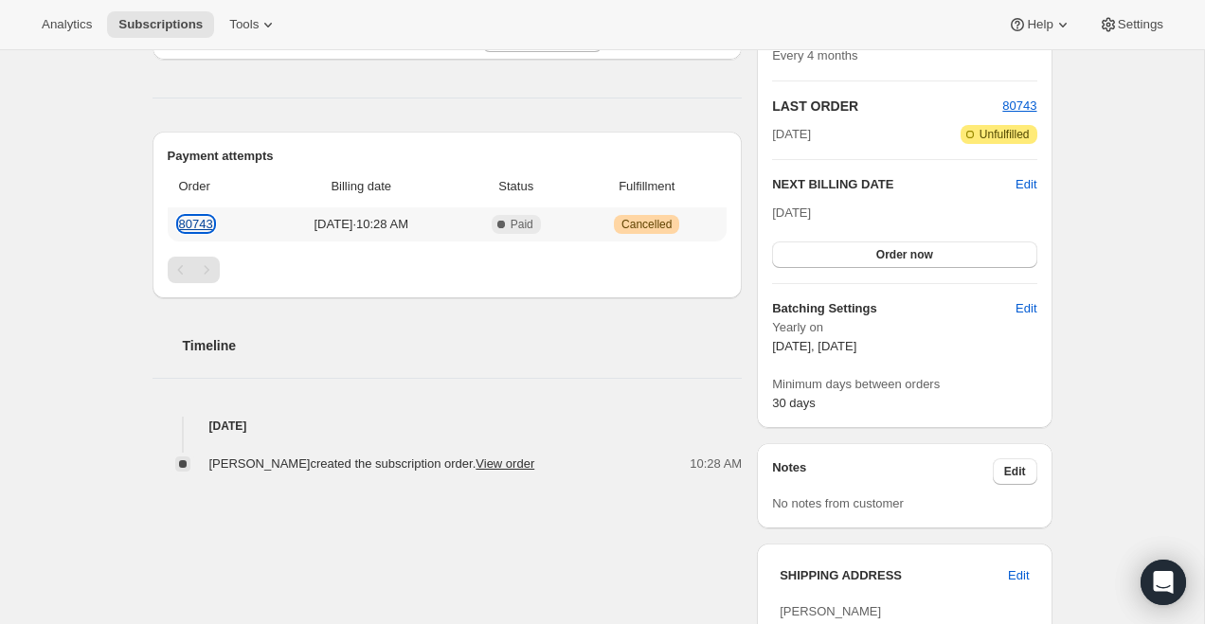
click at [207, 224] on link "80743" at bounding box center [196, 224] width 34 height 14
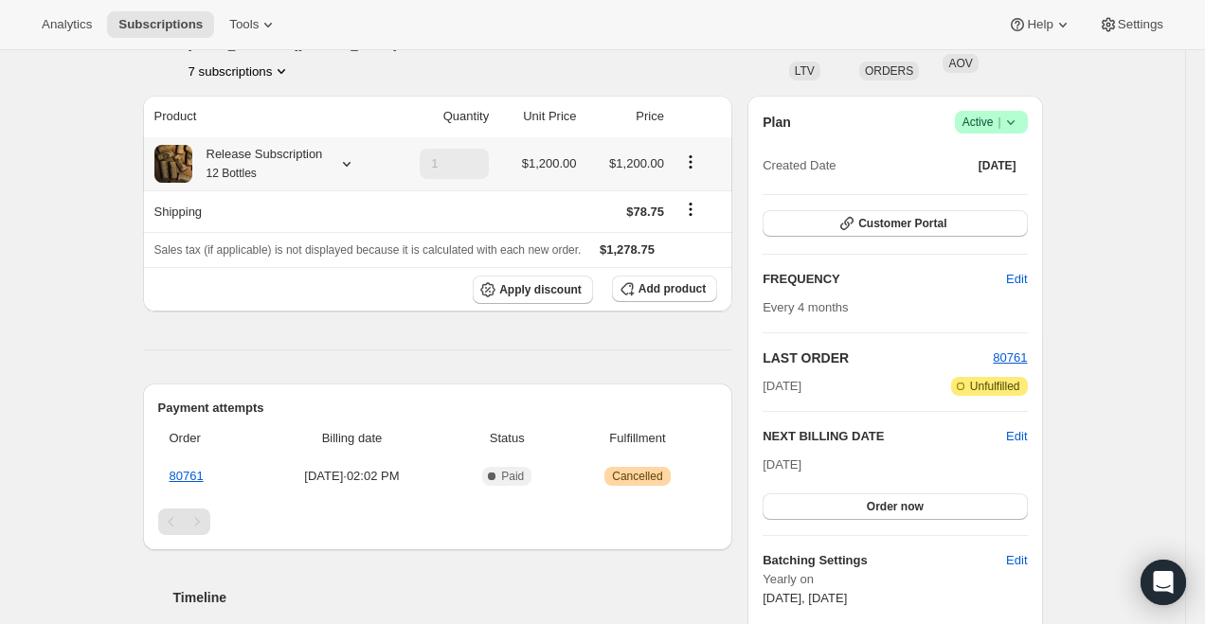
scroll to position [143, 0]
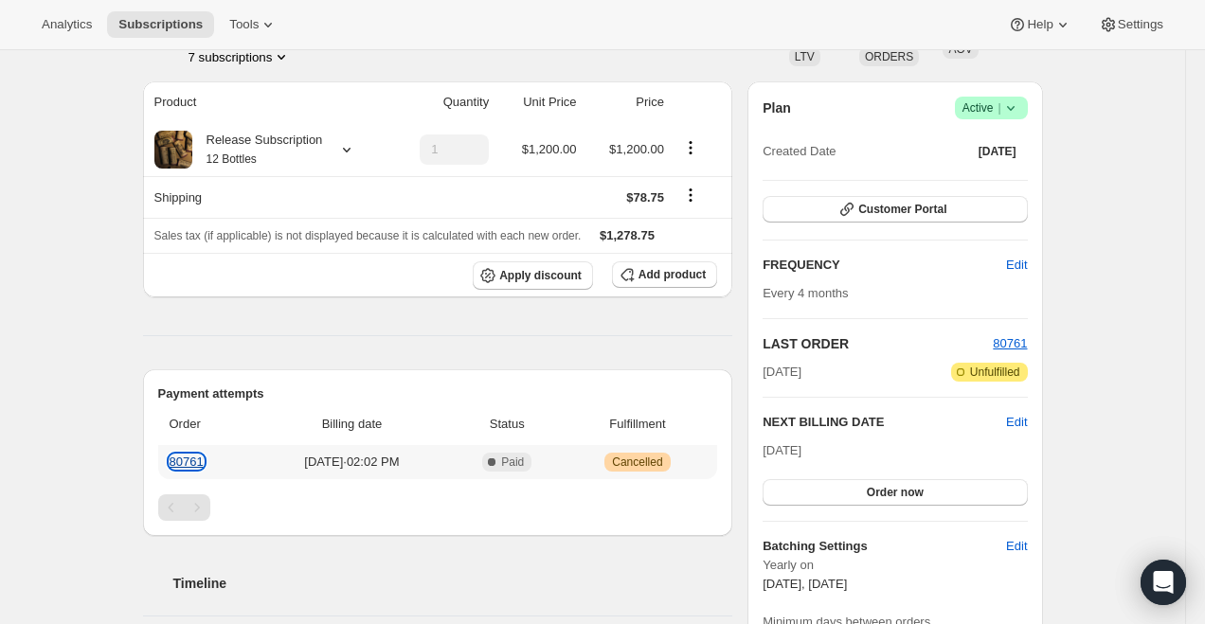
click at [189, 467] on link "80761" at bounding box center [187, 462] width 34 height 14
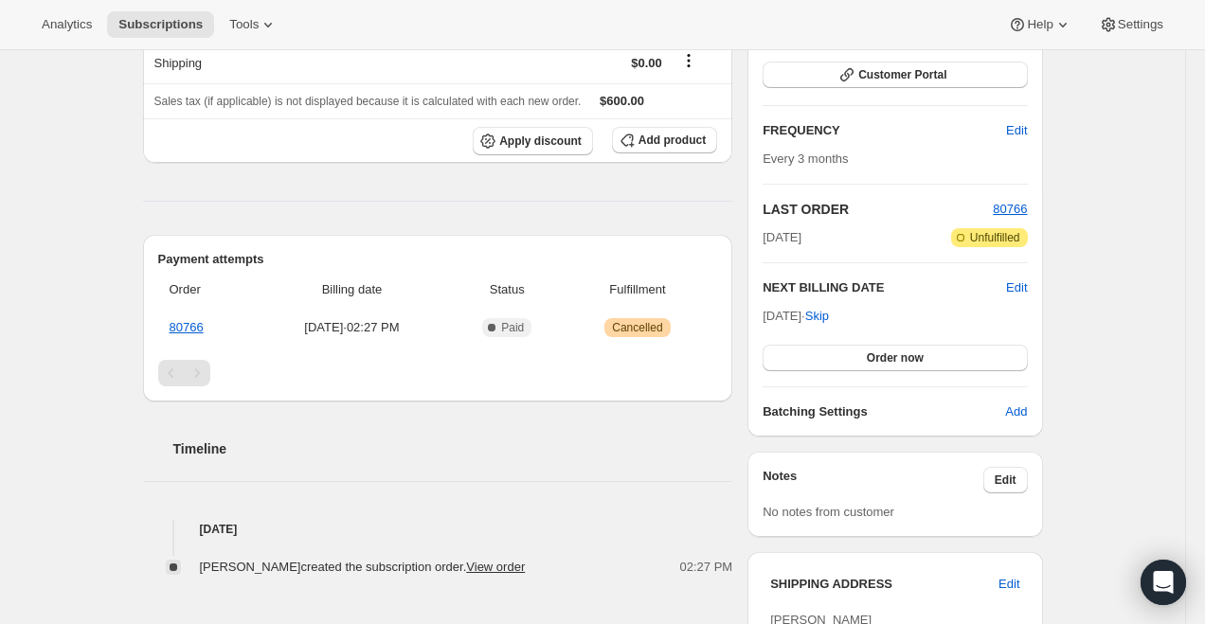
scroll to position [294, 0]
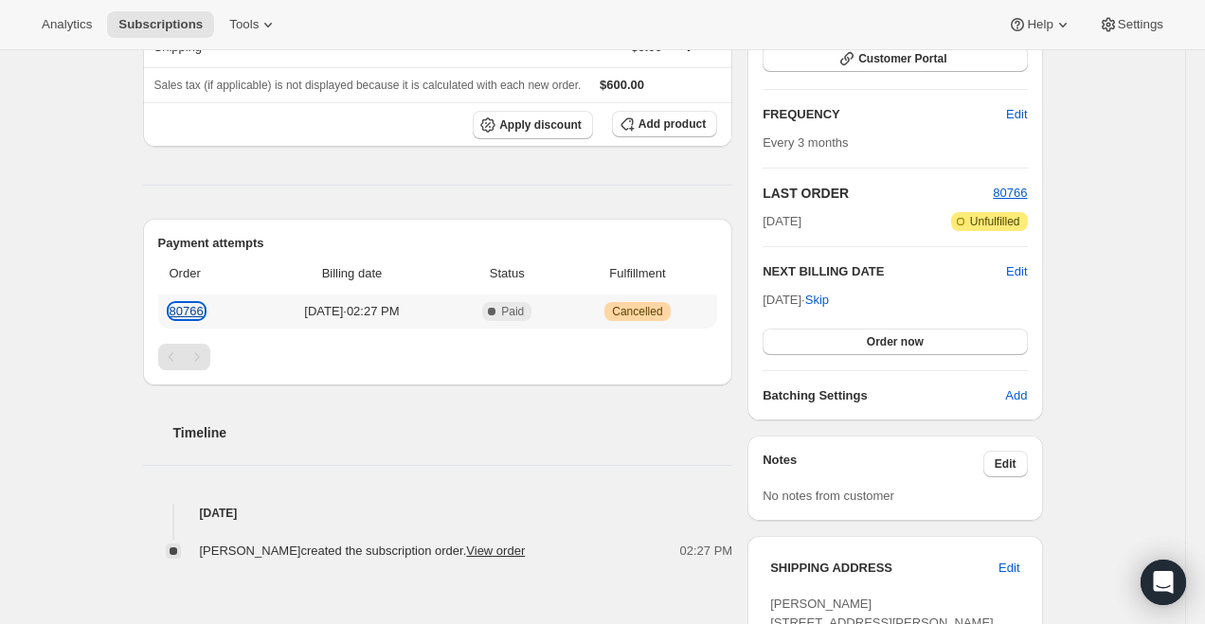
click at [197, 311] on link "80766" at bounding box center [187, 311] width 34 height 14
click at [186, 312] on link "80766" at bounding box center [187, 311] width 34 height 14
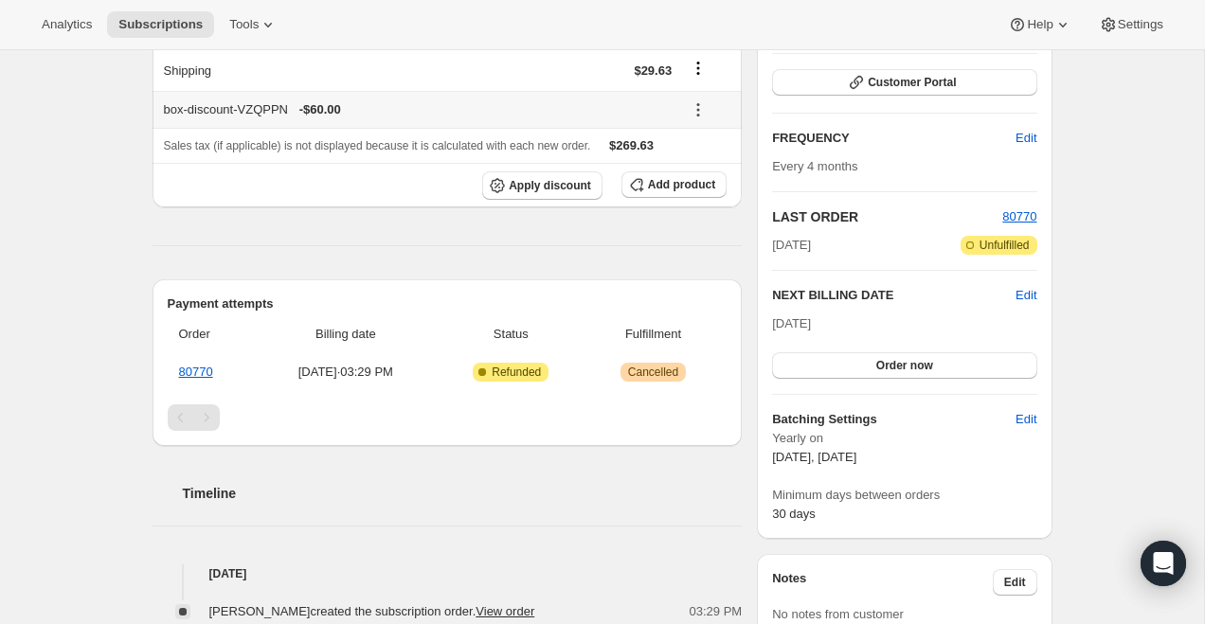
scroll to position [415, 0]
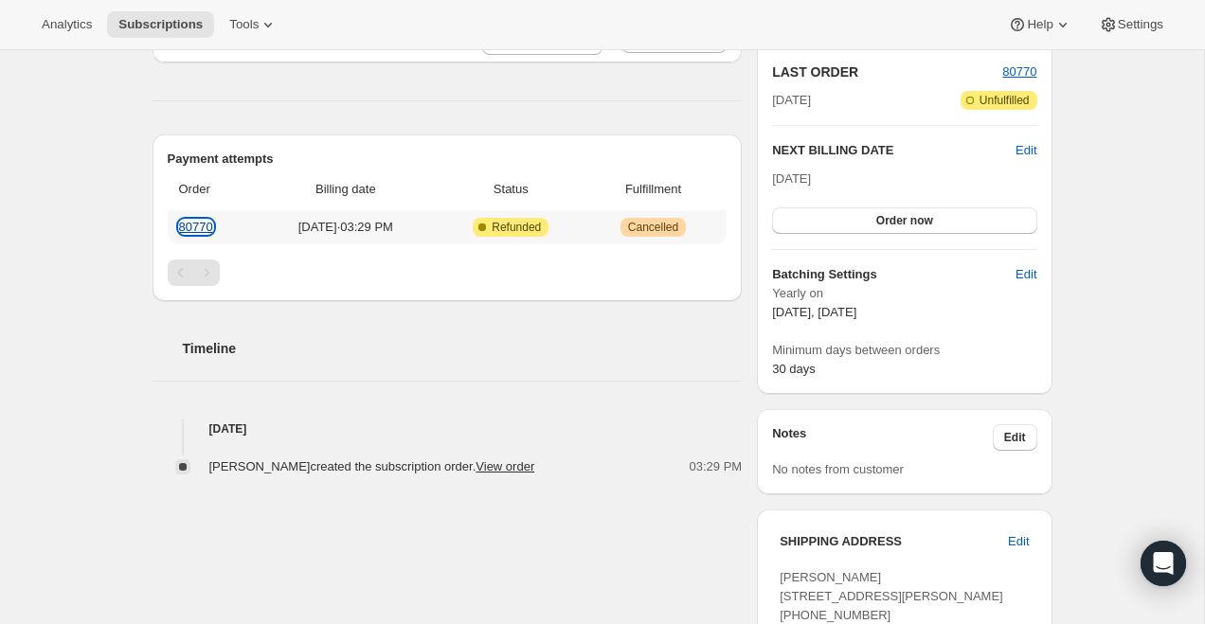
click at [202, 225] on link "80770" at bounding box center [196, 227] width 34 height 14
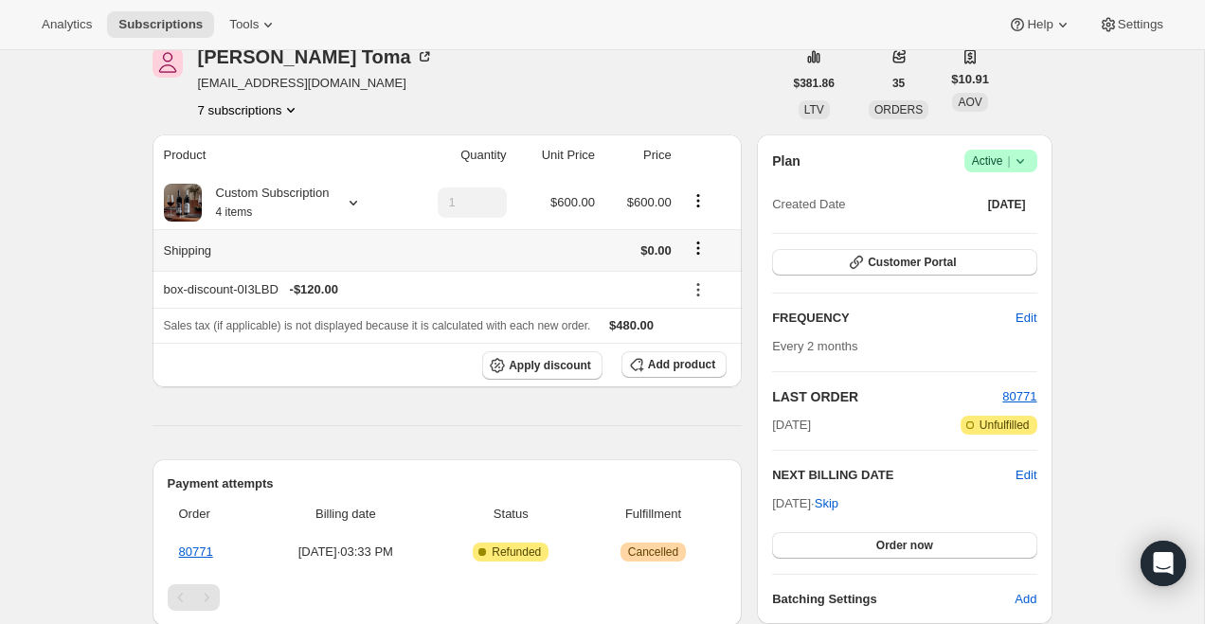
scroll to position [203, 0]
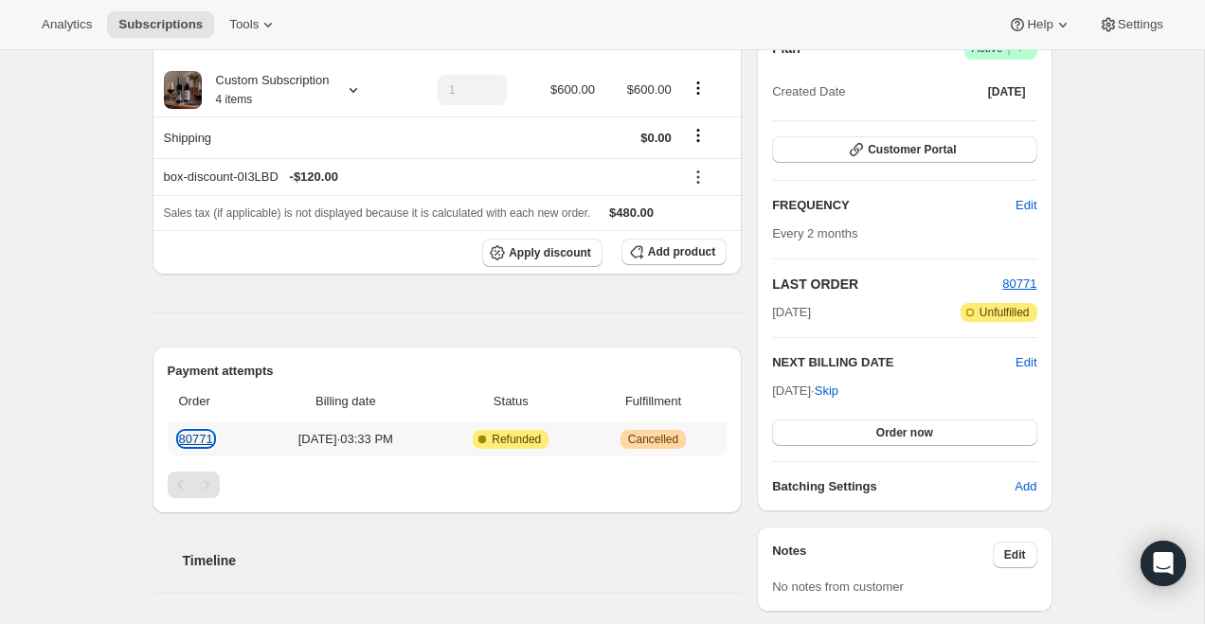
click at [198, 440] on link "80771" at bounding box center [196, 439] width 34 height 14
